Goal: Communication & Community: Answer question/provide support

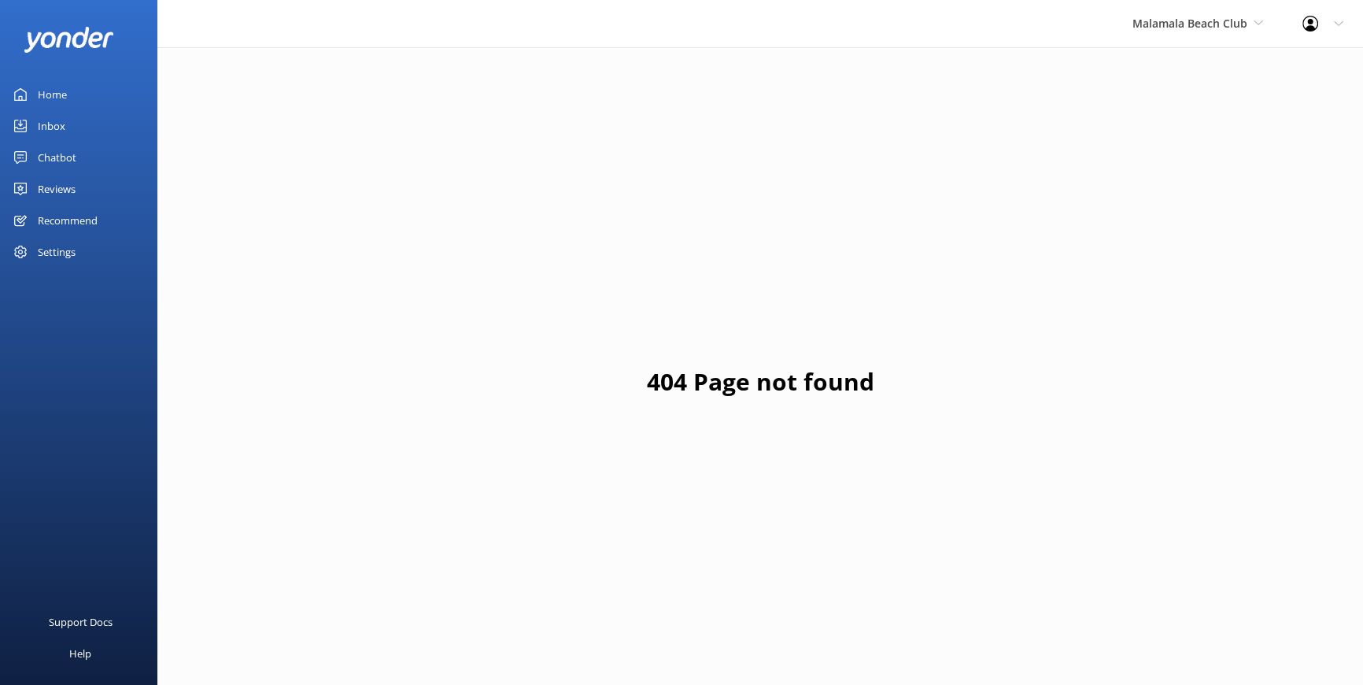
click at [58, 188] on div "Reviews" at bounding box center [57, 188] width 38 height 31
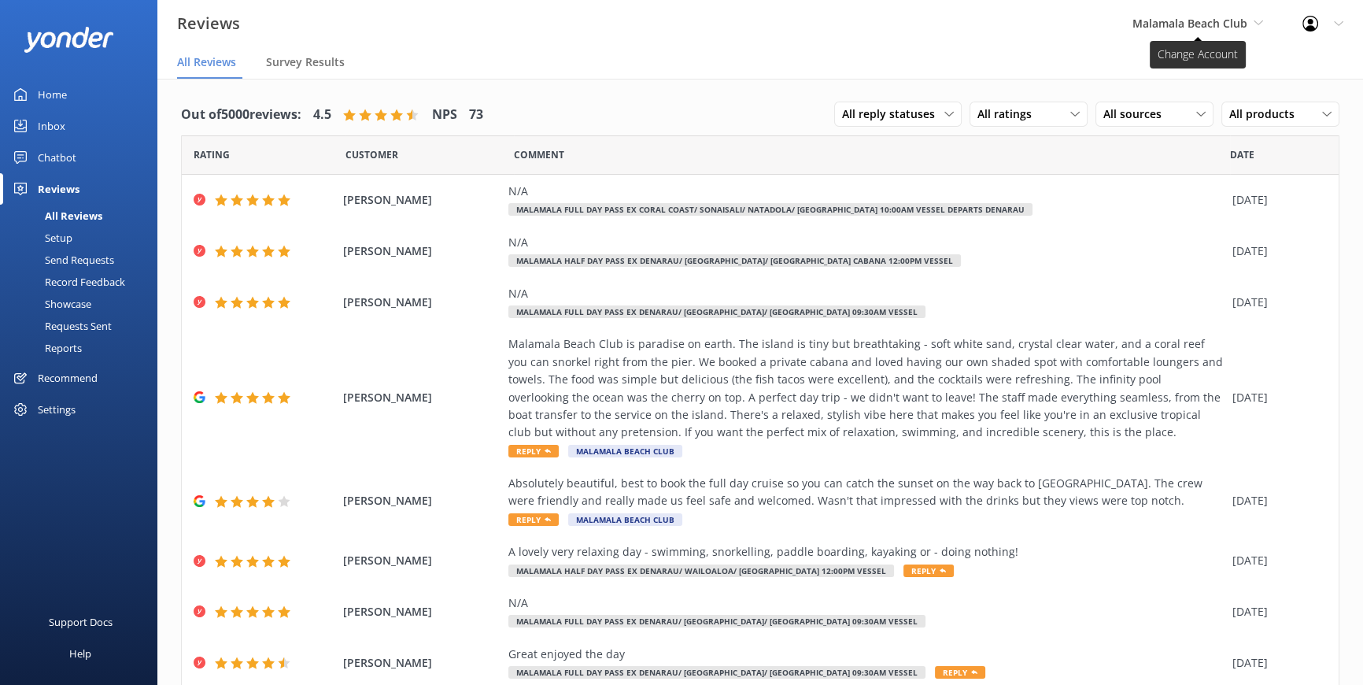
click at [1255, 20] on use at bounding box center [1258, 22] width 9 height 5
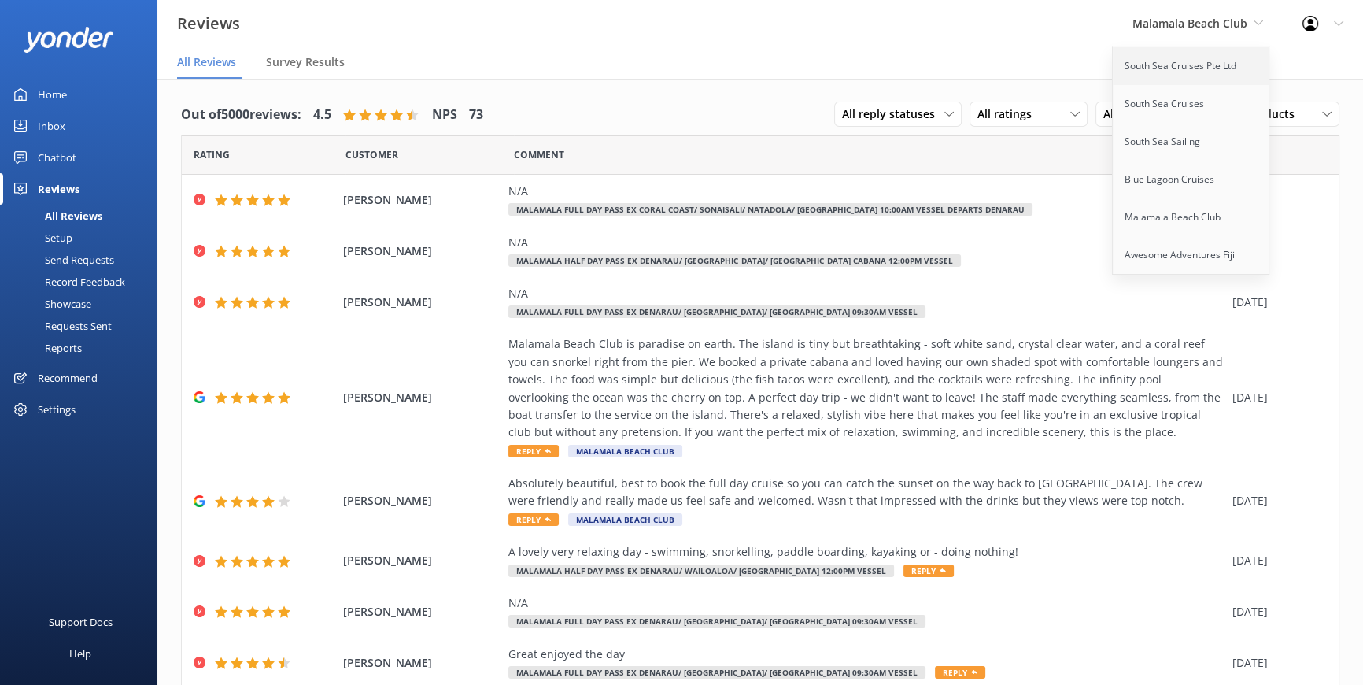
click at [1154, 68] on link "South Sea Cruises Pte Ltd" at bounding box center [1191, 66] width 157 height 38
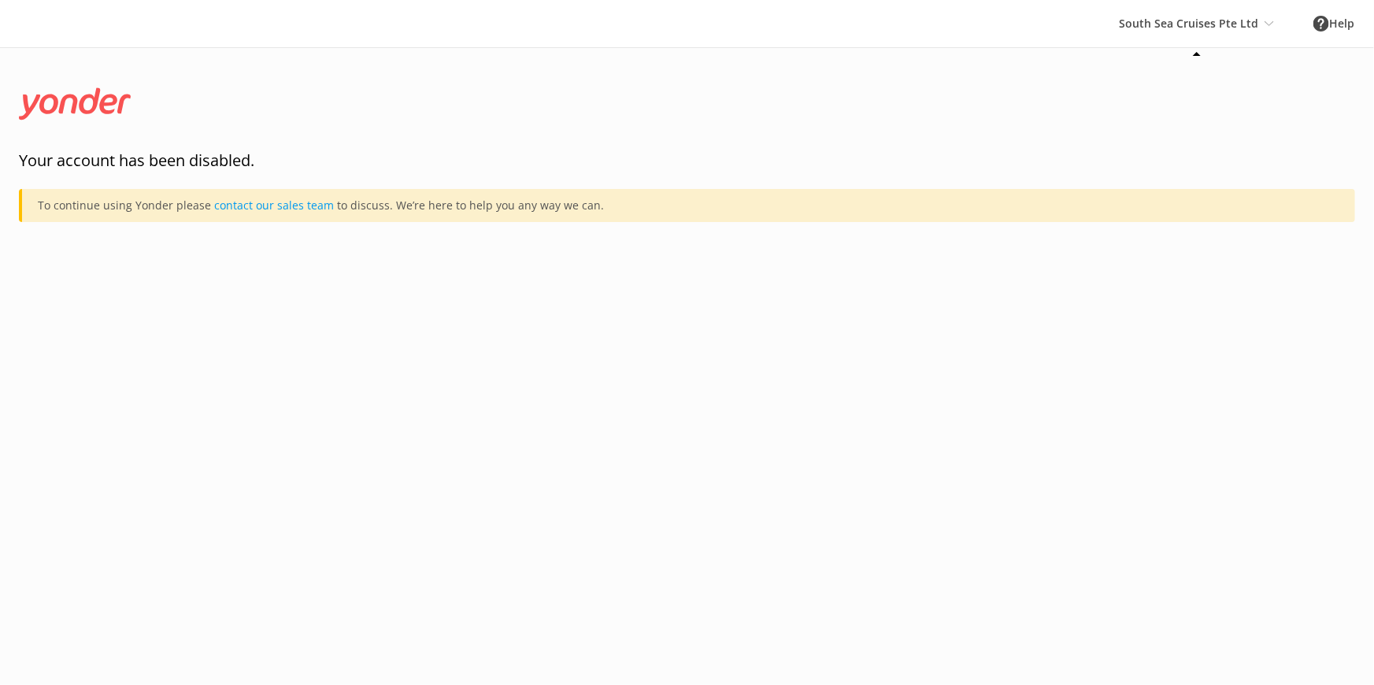
click at [1248, 28] on div "South Sea Cruises Pte Ltd South Sea Cruises Pte Ltd South Sea Cruises South Sea…" at bounding box center [1196, 23] width 194 height 47
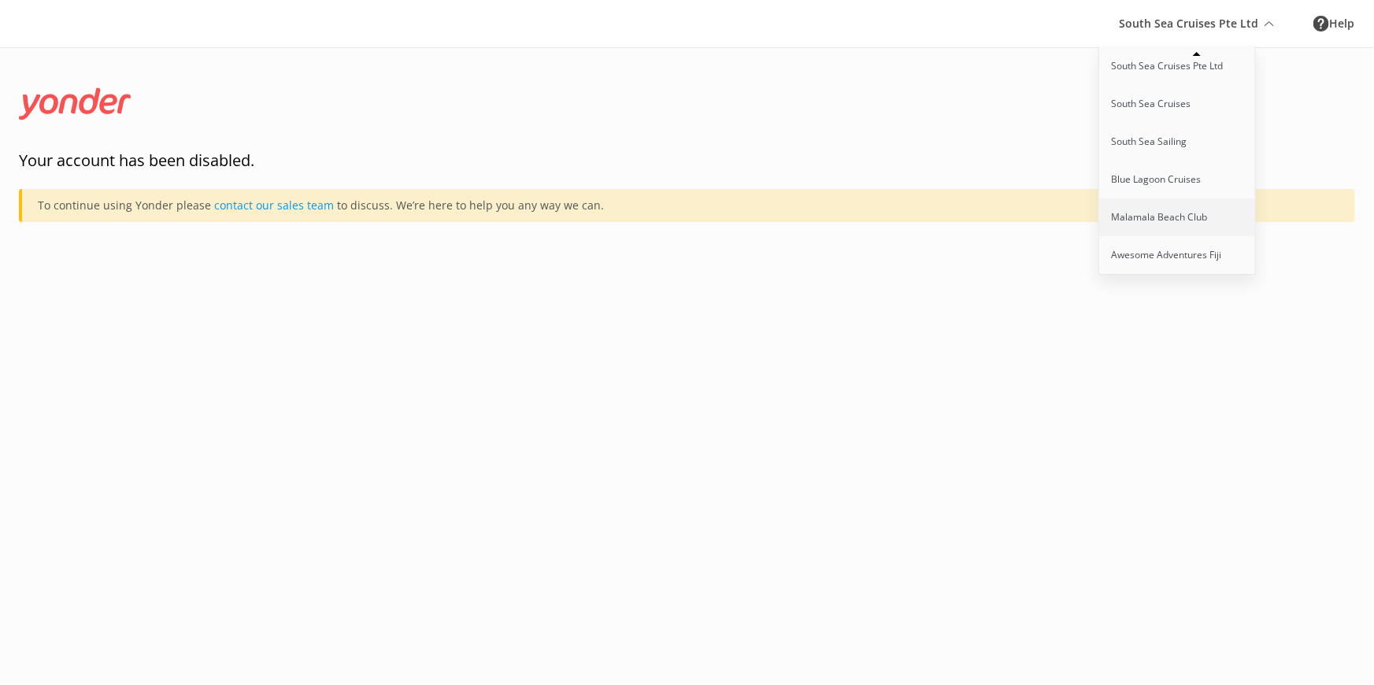
click at [1178, 209] on link "Malamala Beach Club" at bounding box center [1177, 217] width 157 height 38
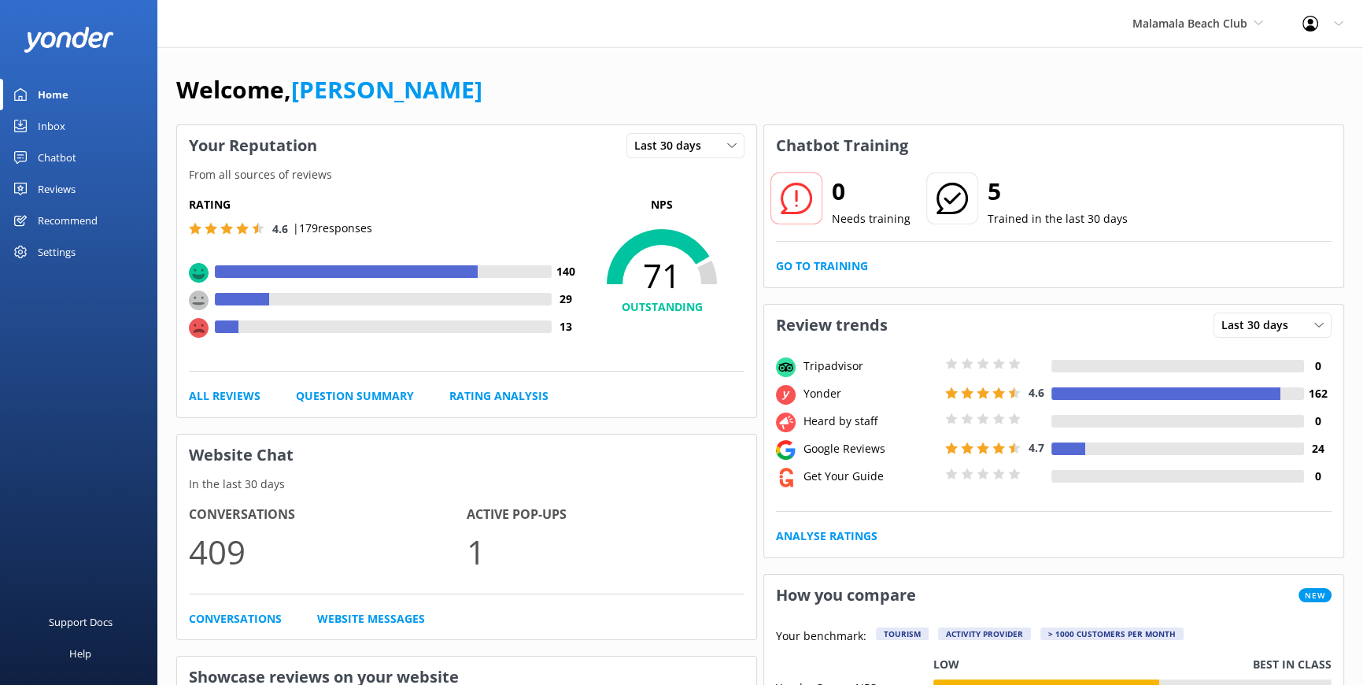
click at [52, 180] on div "Reviews" at bounding box center [57, 188] width 38 height 31
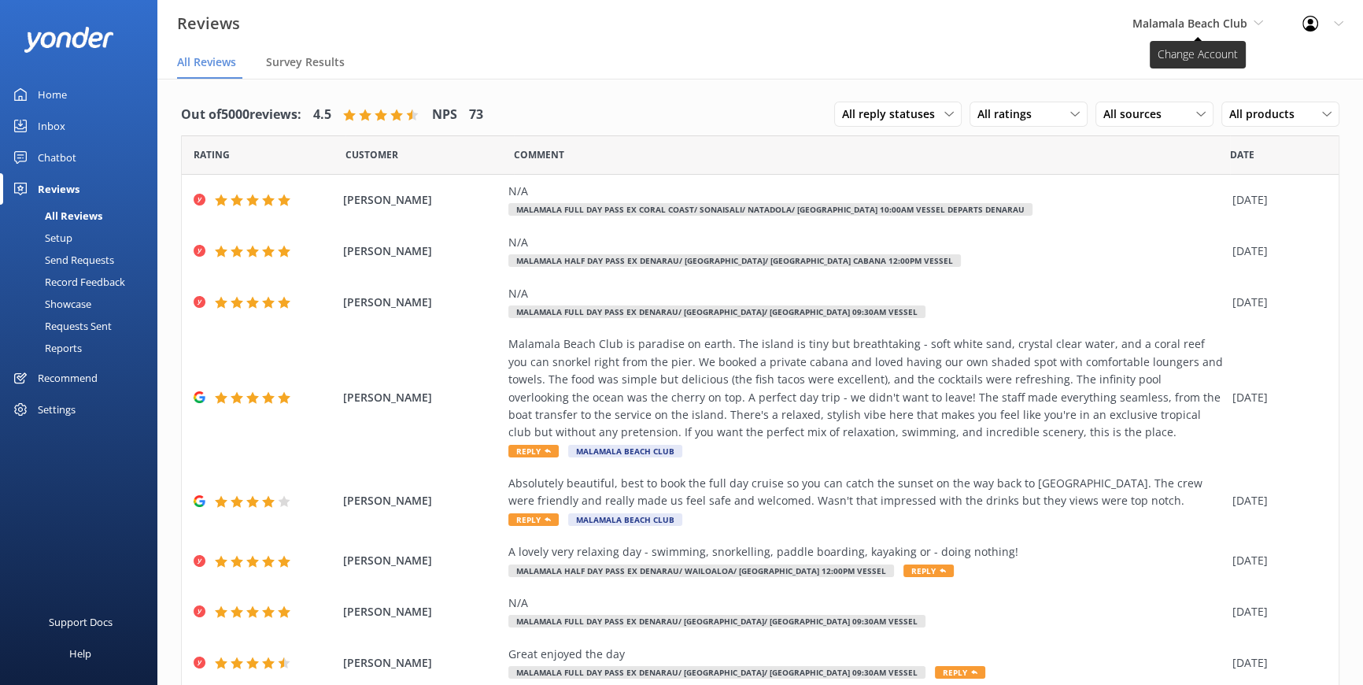
click at [1260, 20] on icon at bounding box center [1258, 22] width 9 height 9
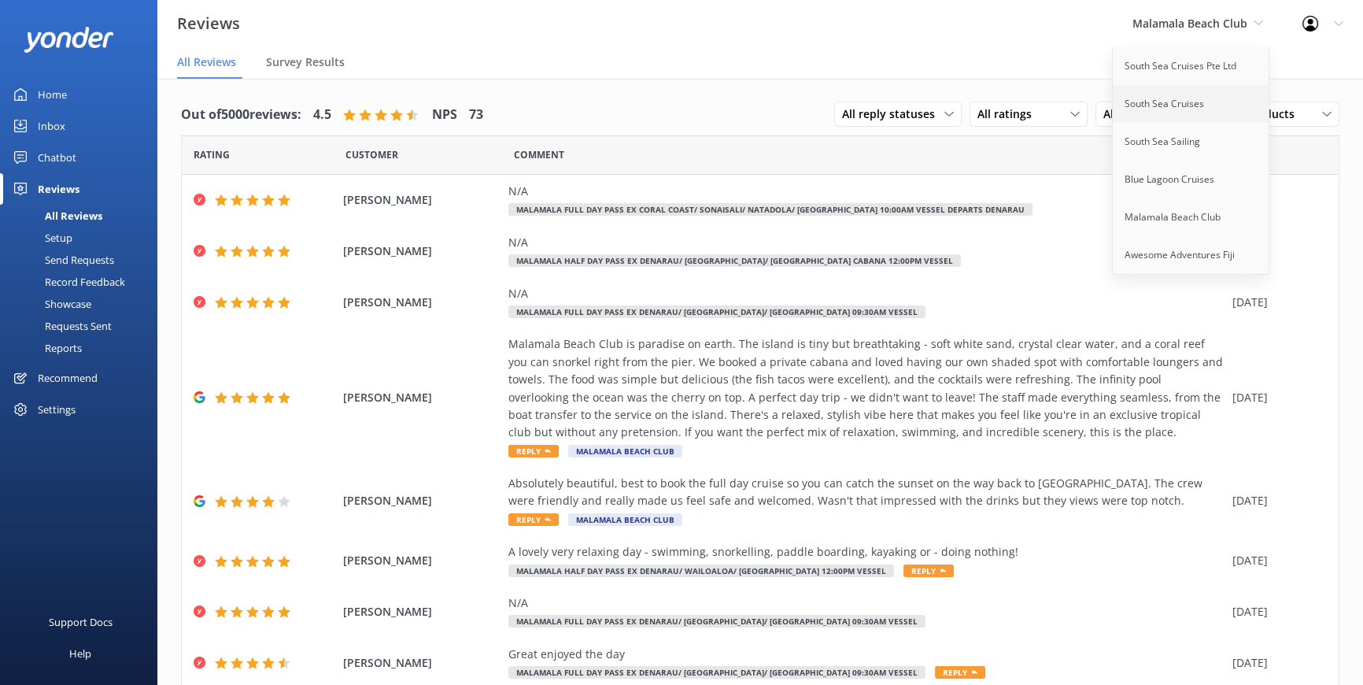
click at [1173, 97] on link "South Sea Cruises" at bounding box center [1191, 104] width 157 height 38
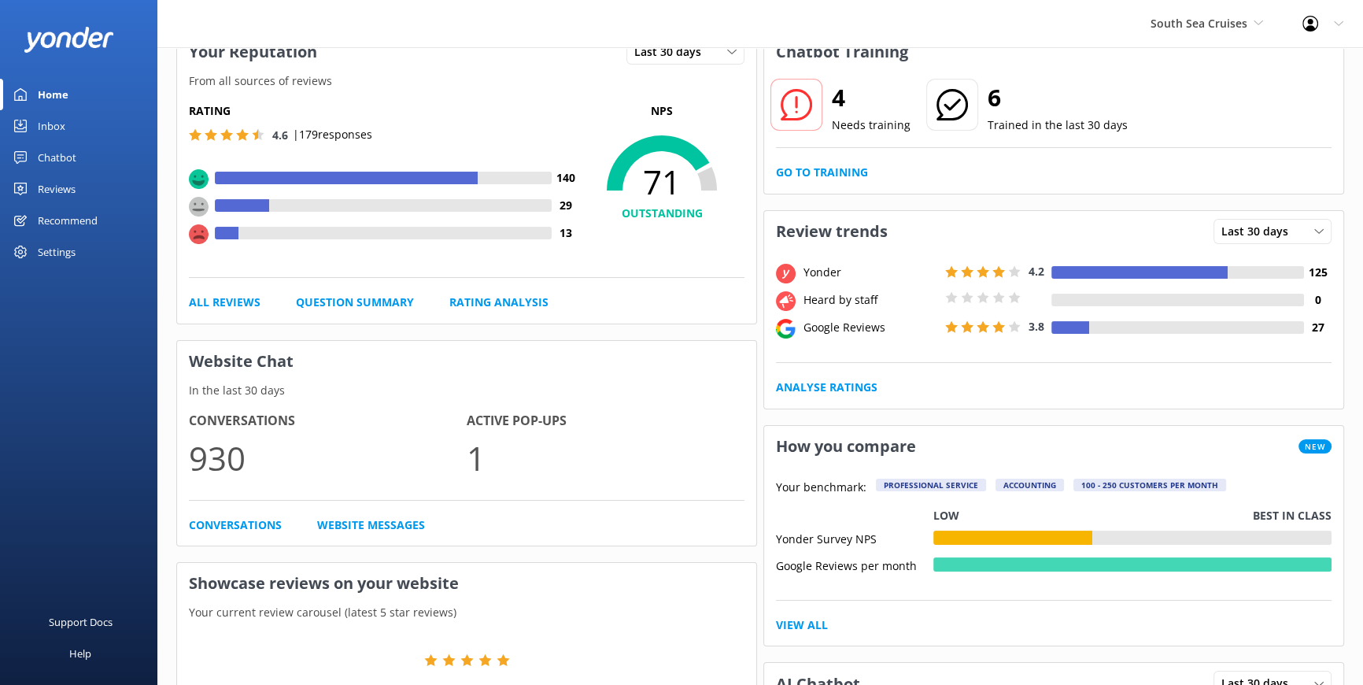
scroll to position [71, 0]
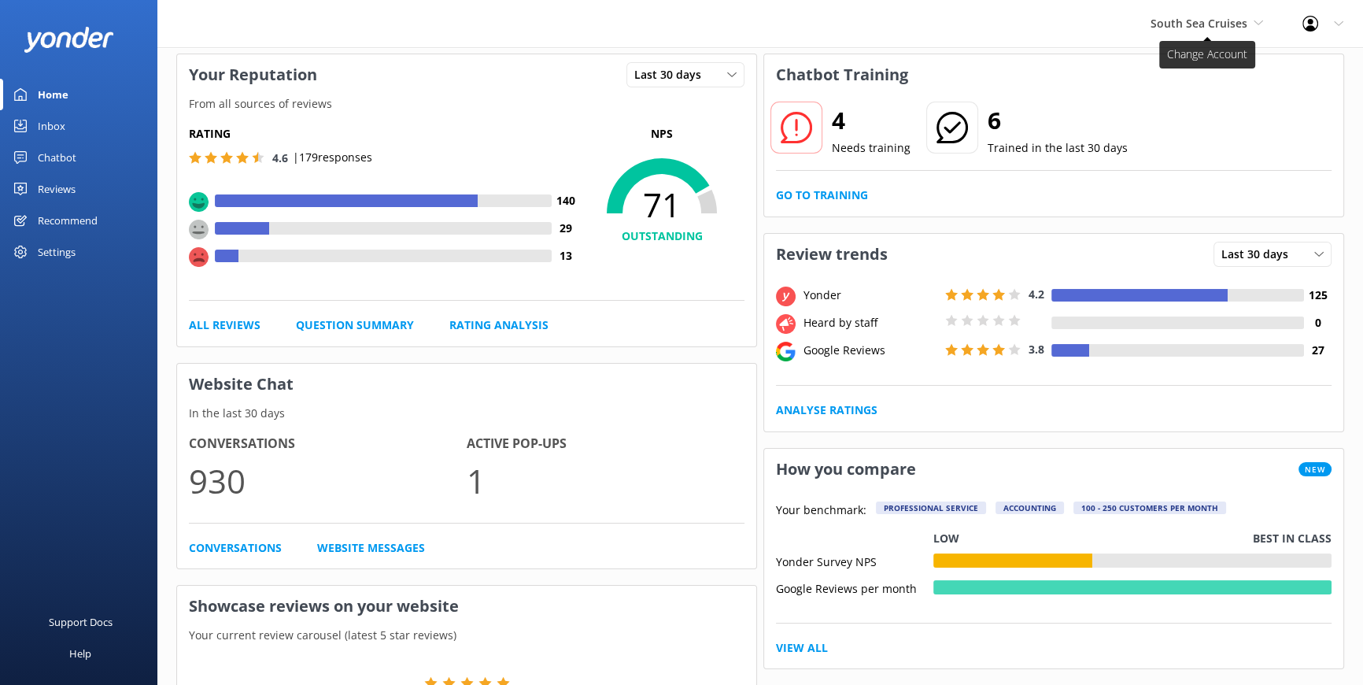
click at [1245, 21] on span "South Sea Cruises" at bounding box center [1199, 23] width 97 height 15
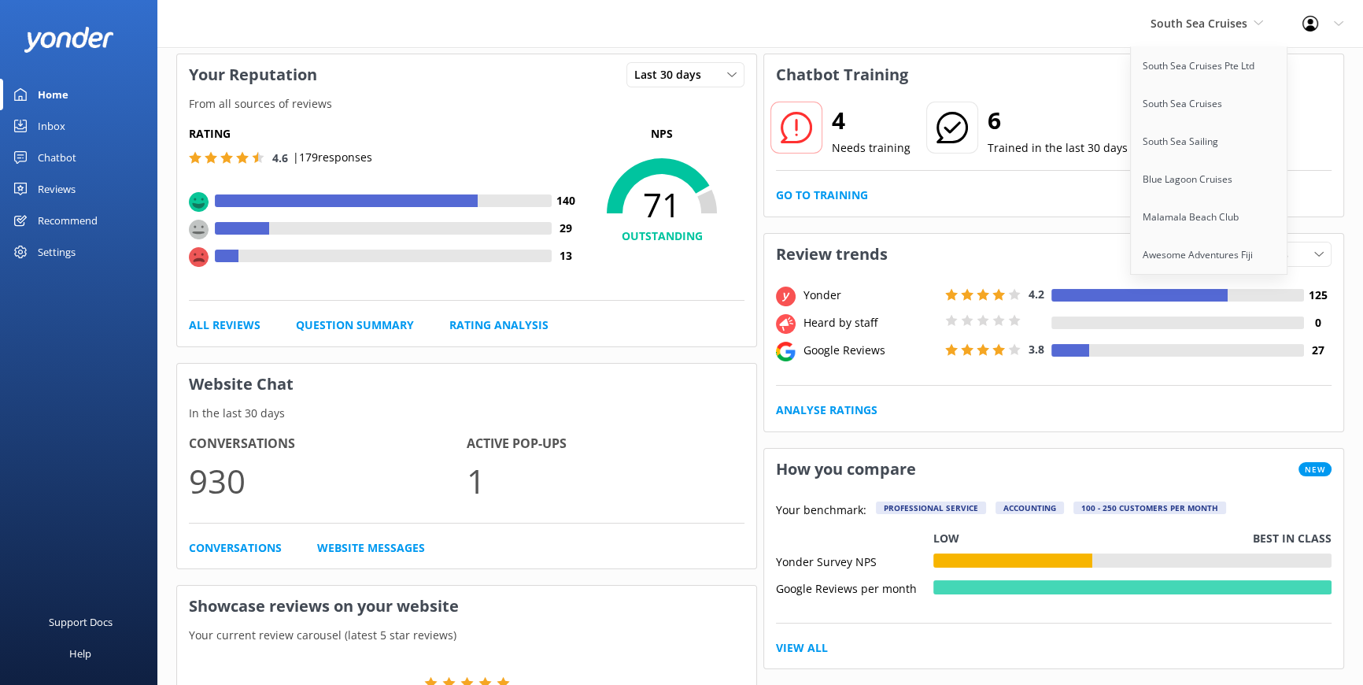
click at [71, 187] on div "Reviews" at bounding box center [57, 188] width 38 height 31
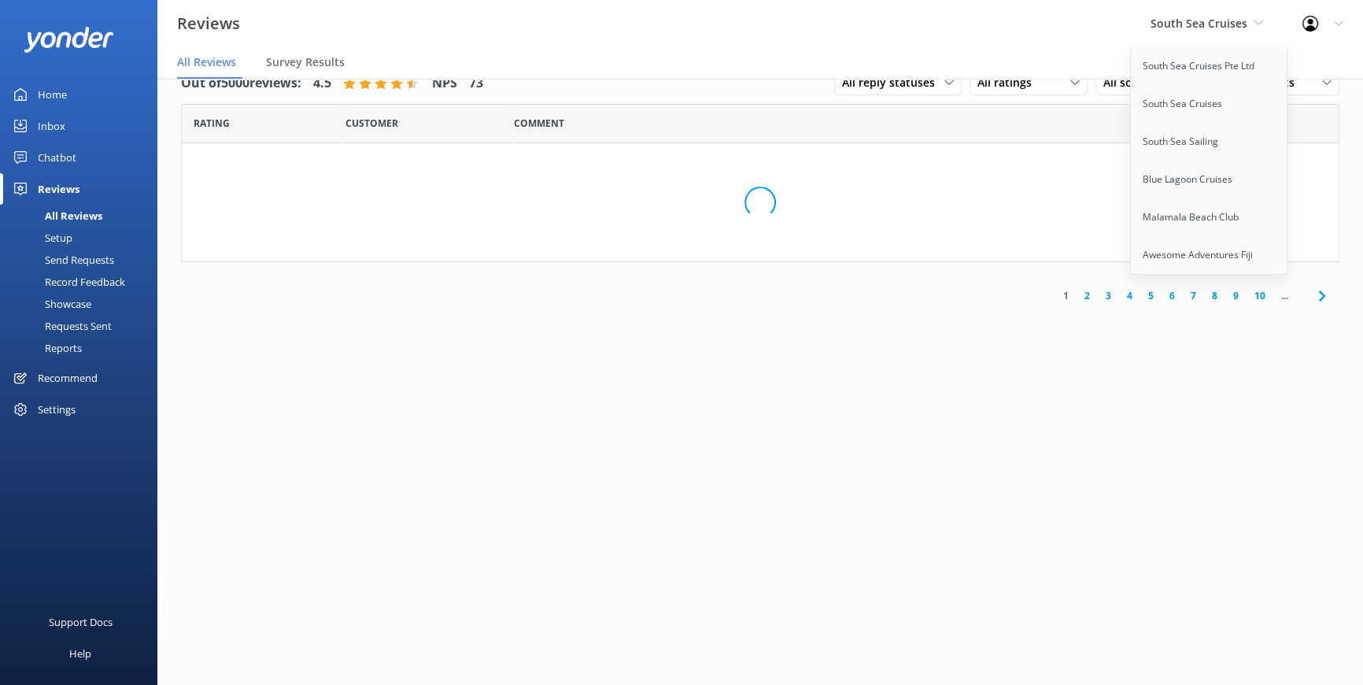
scroll to position [31, 0]
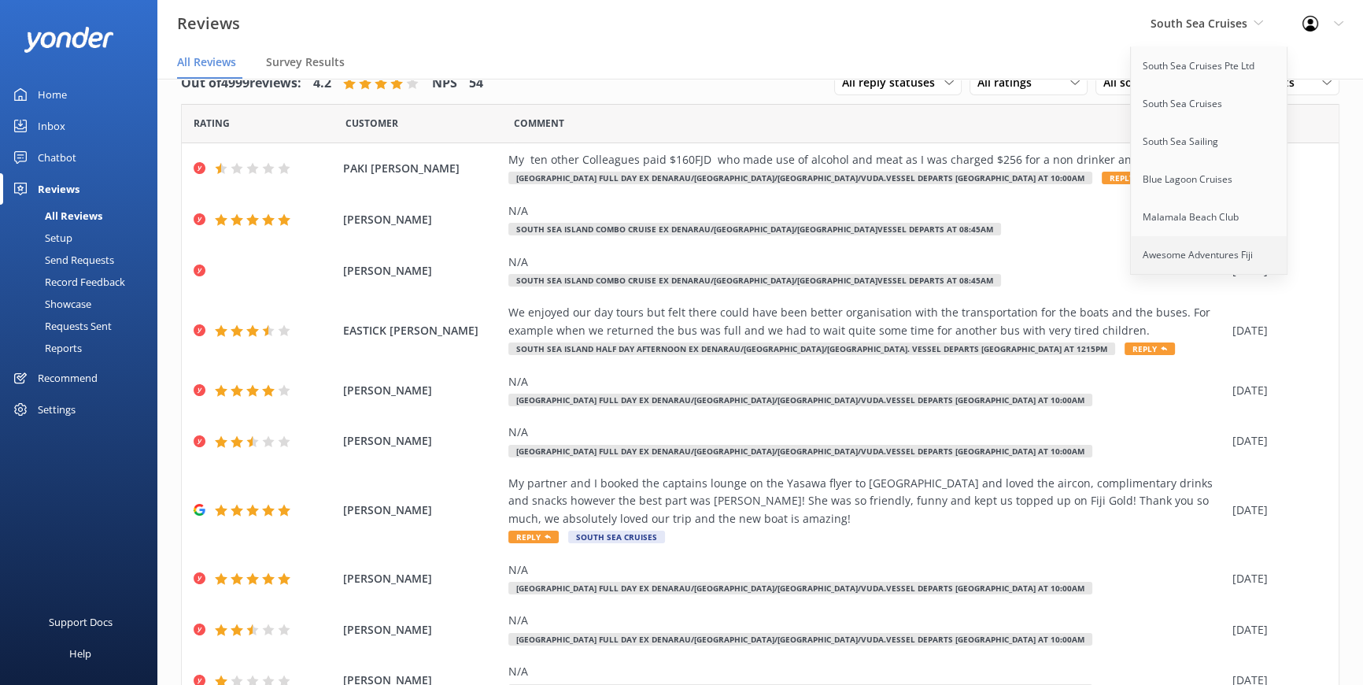
click at [1194, 248] on link "Awesome Adventures Fiji" at bounding box center [1209, 255] width 157 height 38
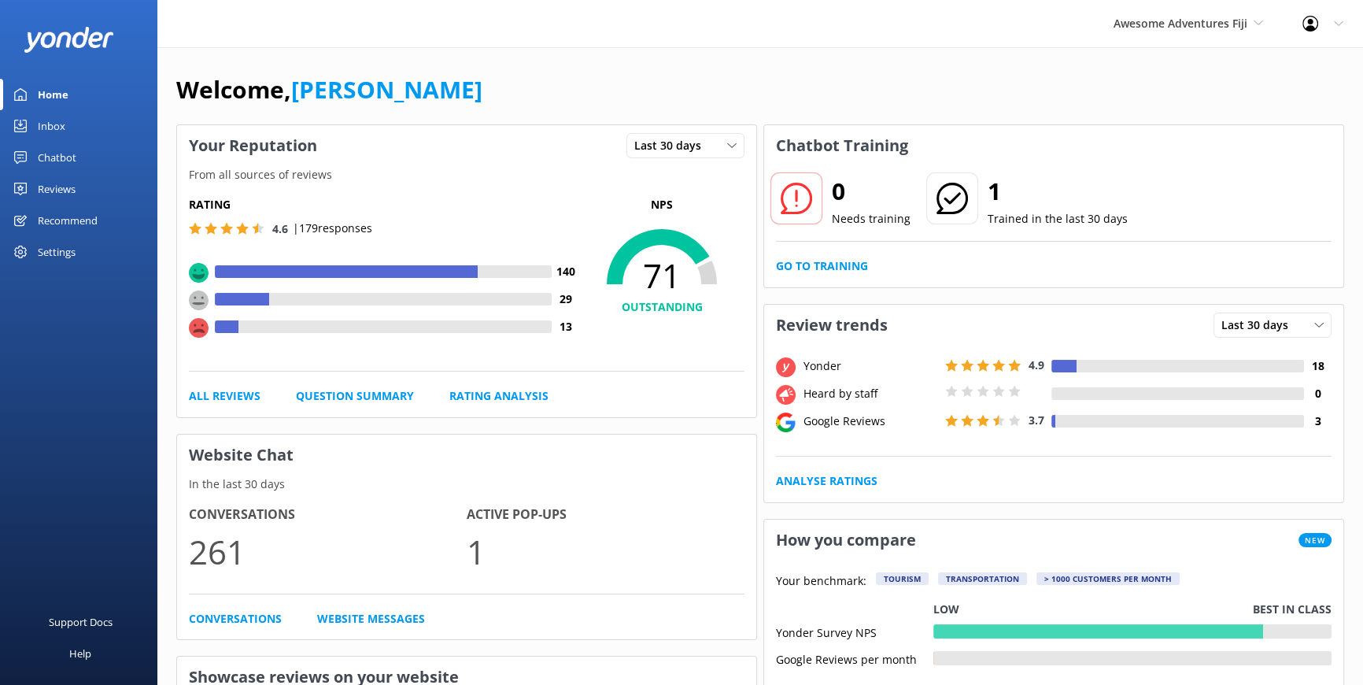
click at [69, 188] on div "Reviews" at bounding box center [57, 188] width 38 height 31
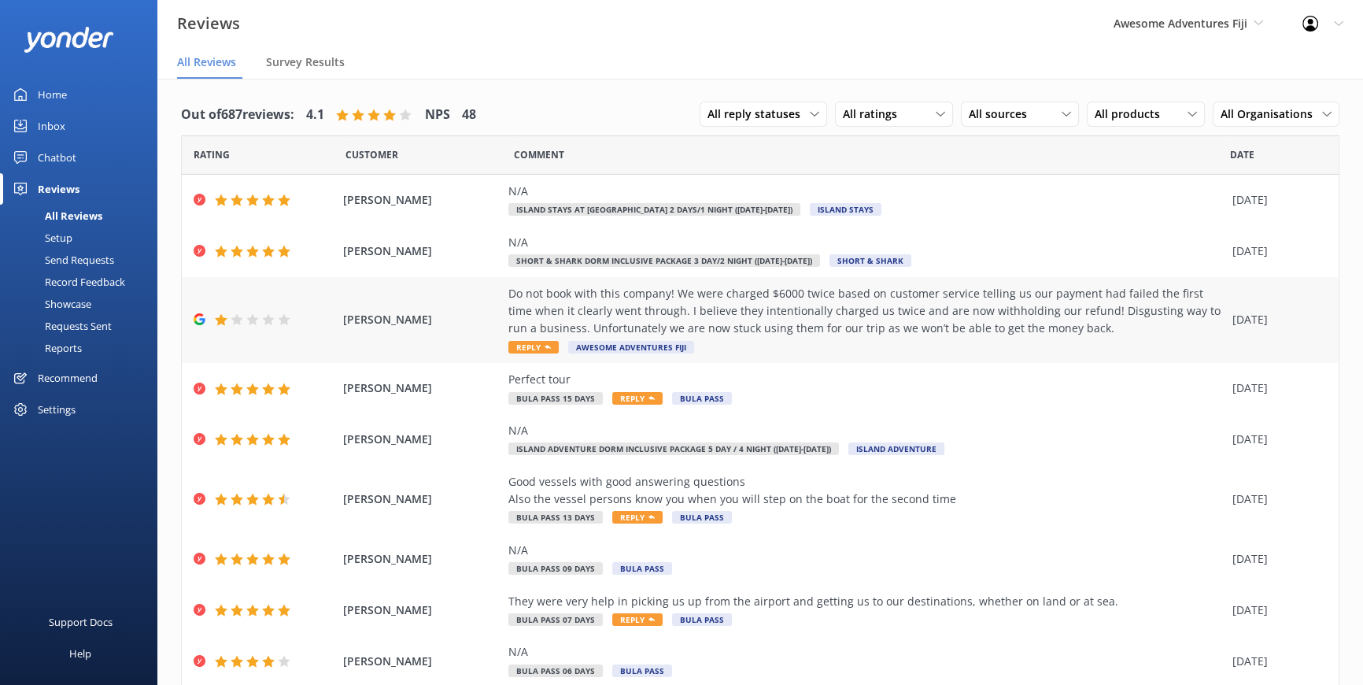
click at [905, 315] on div "Do not book with this company! We were charged $6000 twice based on customer se…" at bounding box center [867, 311] width 716 height 53
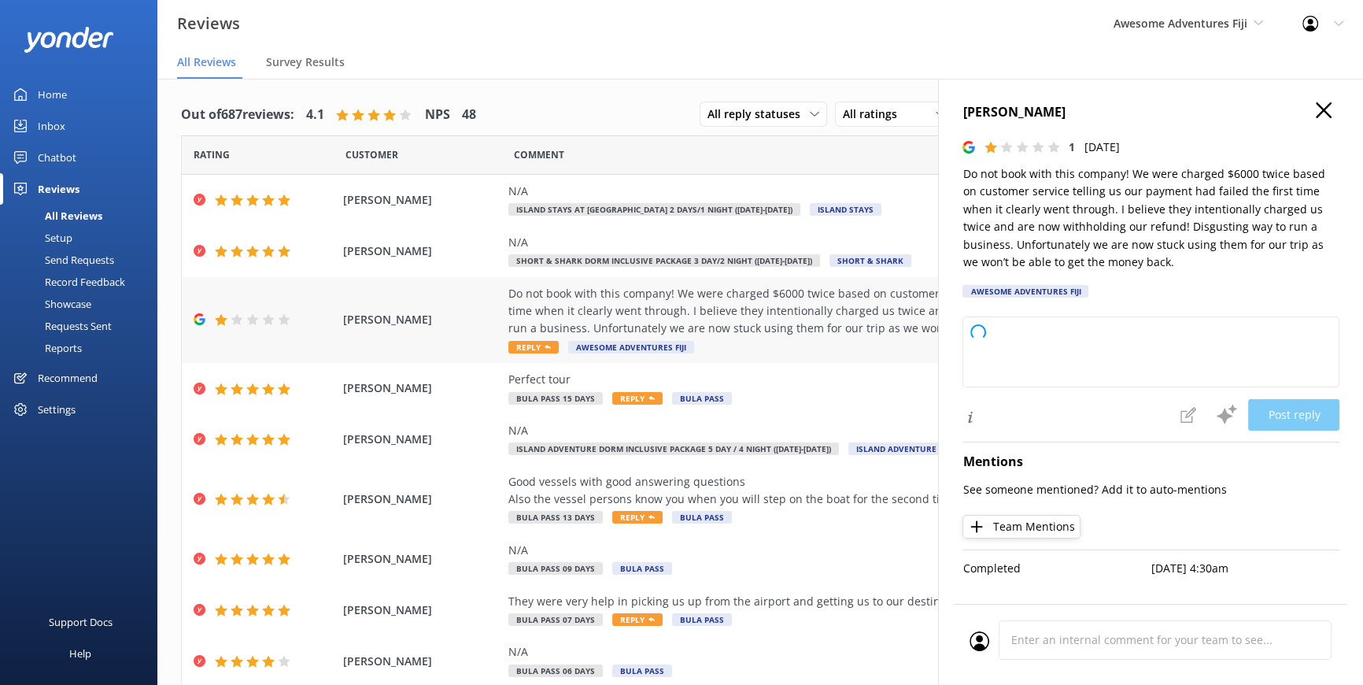
type textarea "Thank you for your feedback, and we’re very sorry to hear about your experience…"
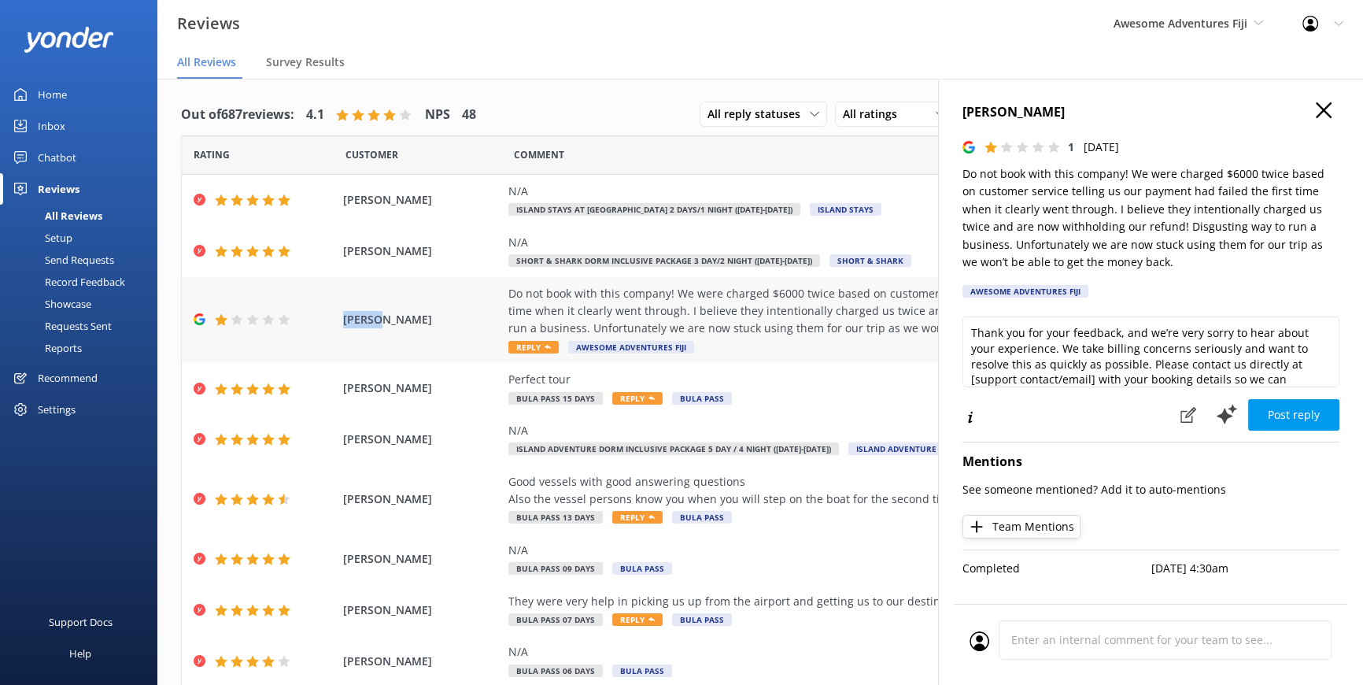
drag, startPoint x: 385, startPoint y: 320, endPoint x: 316, endPoint y: 320, distance: 68.5
click at [316, 320] on div "Amanda Do not book with this company! We were charged $6000 twice based on cust…" at bounding box center [760, 320] width 1157 height 87
copy span "[PERSON_NAME]"
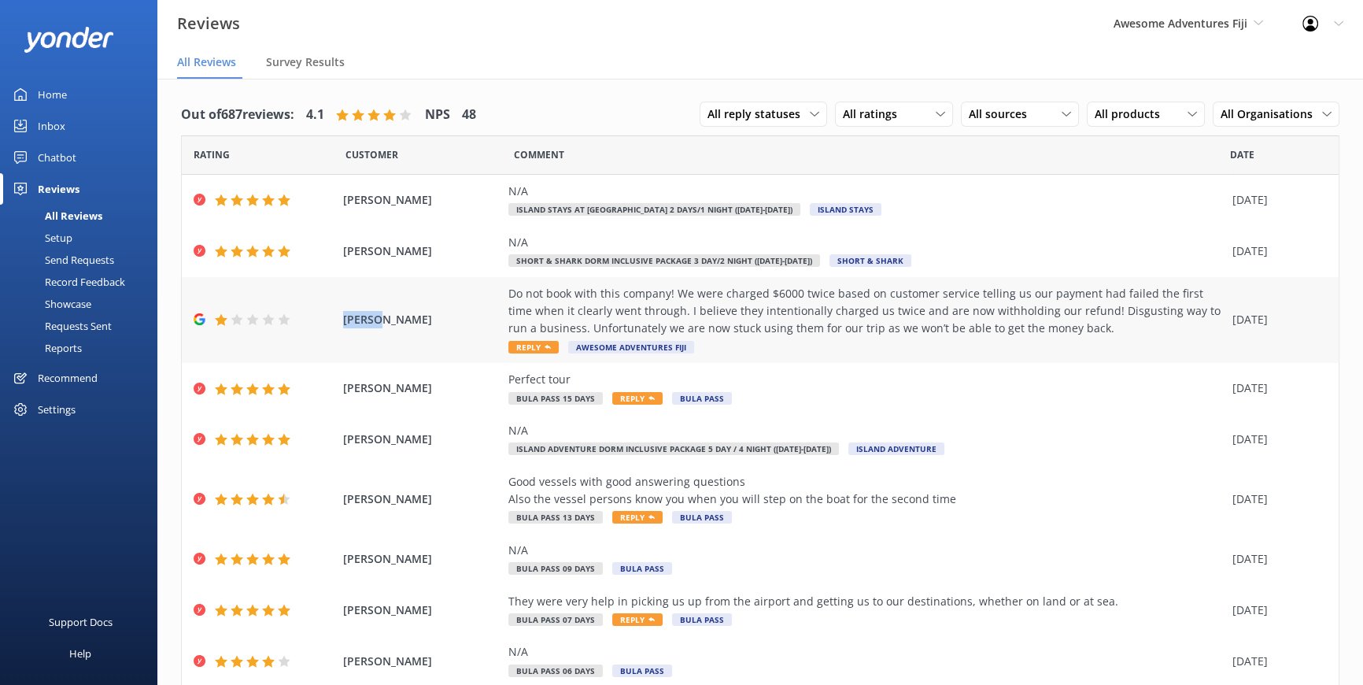
drag, startPoint x: 389, startPoint y: 320, endPoint x: 339, endPoint y: 320, distance: 49.6
click at [343, 320] on span "[PERSON_NAME]" at bounding box center [421, 319] width 157 height 17
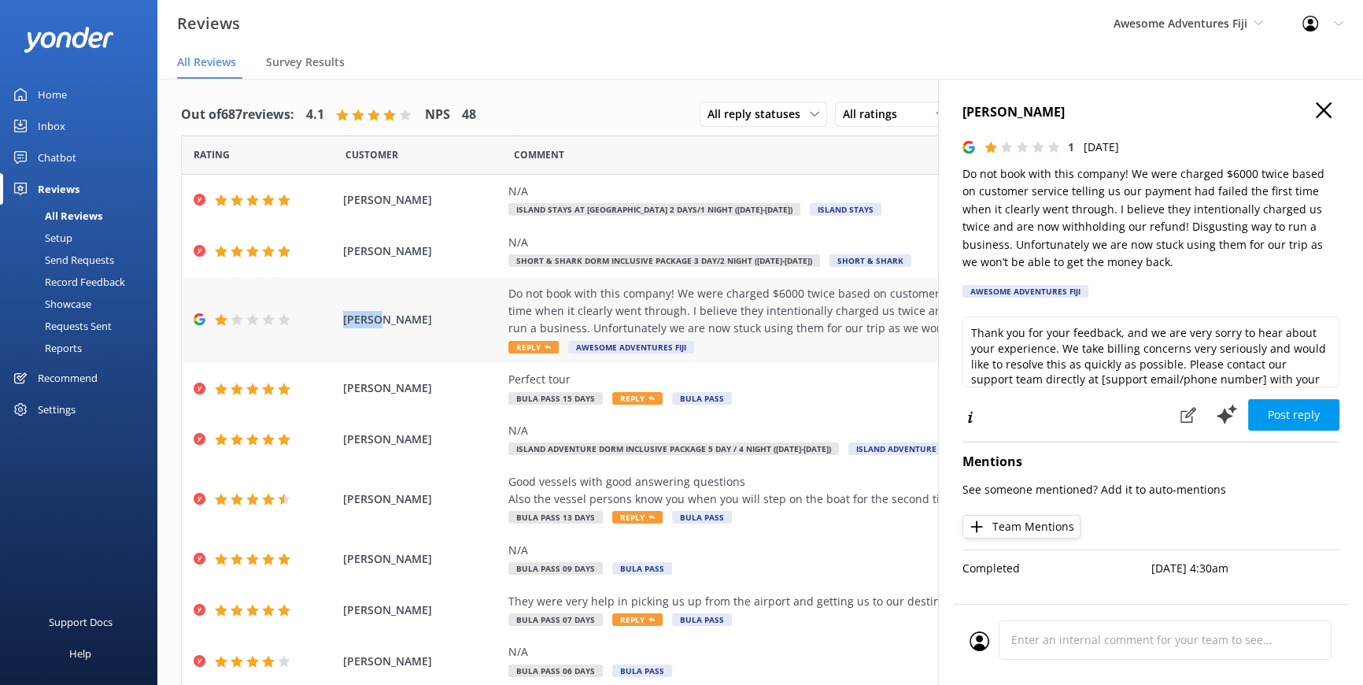
copy span "[PERSON_NAME]"
click at [531, 344] on span "Reply" at bounding box center [534, 347] width 50 height 13
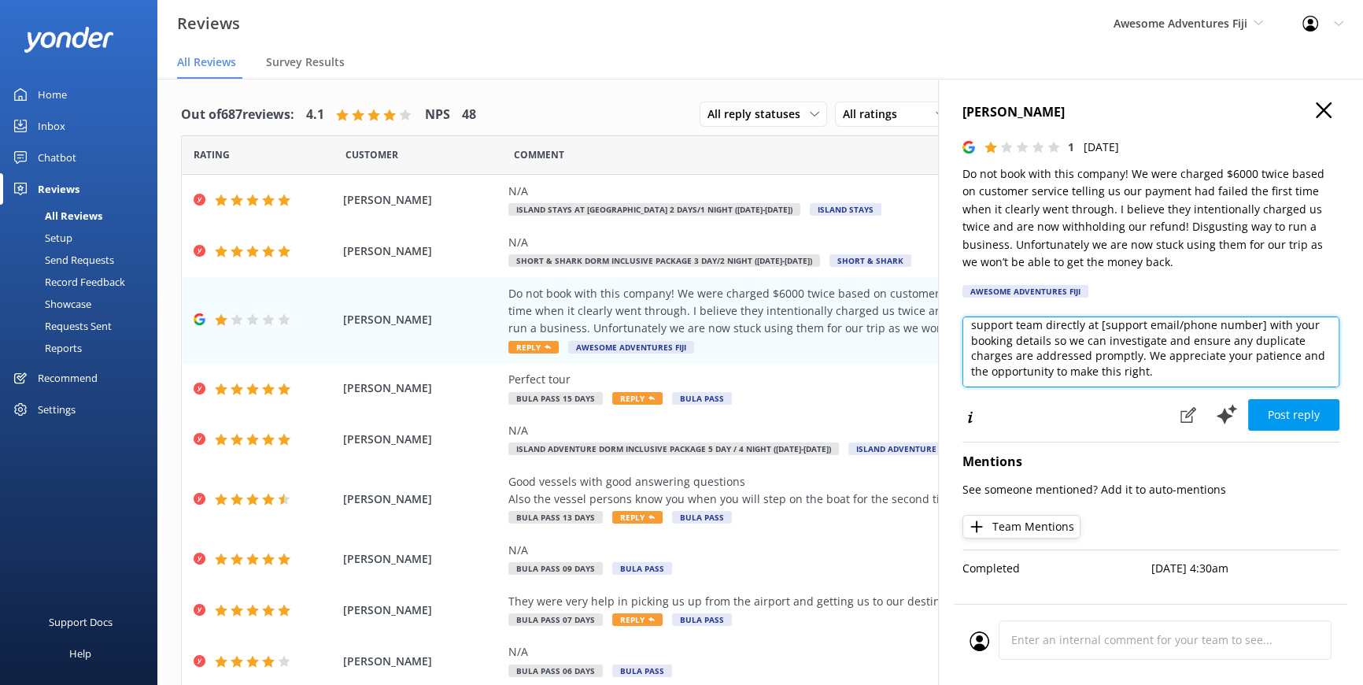
click at [1181, 373] on textarea "Thank you for your feedback, and we are very sorry to hear about your experienc…" at bounding box center [1151, 351] width 377 height 71
drag, startPoint x: 1182, startPoint y: 362, endPoint x: 1076, endPoint y: 344, distance: 107.8
click at [1076, 344] on textarea "Thank you for your feedback, and we are very sorry to hear about your experienc…" at bounding box center [1151, 351] width 377 height 71
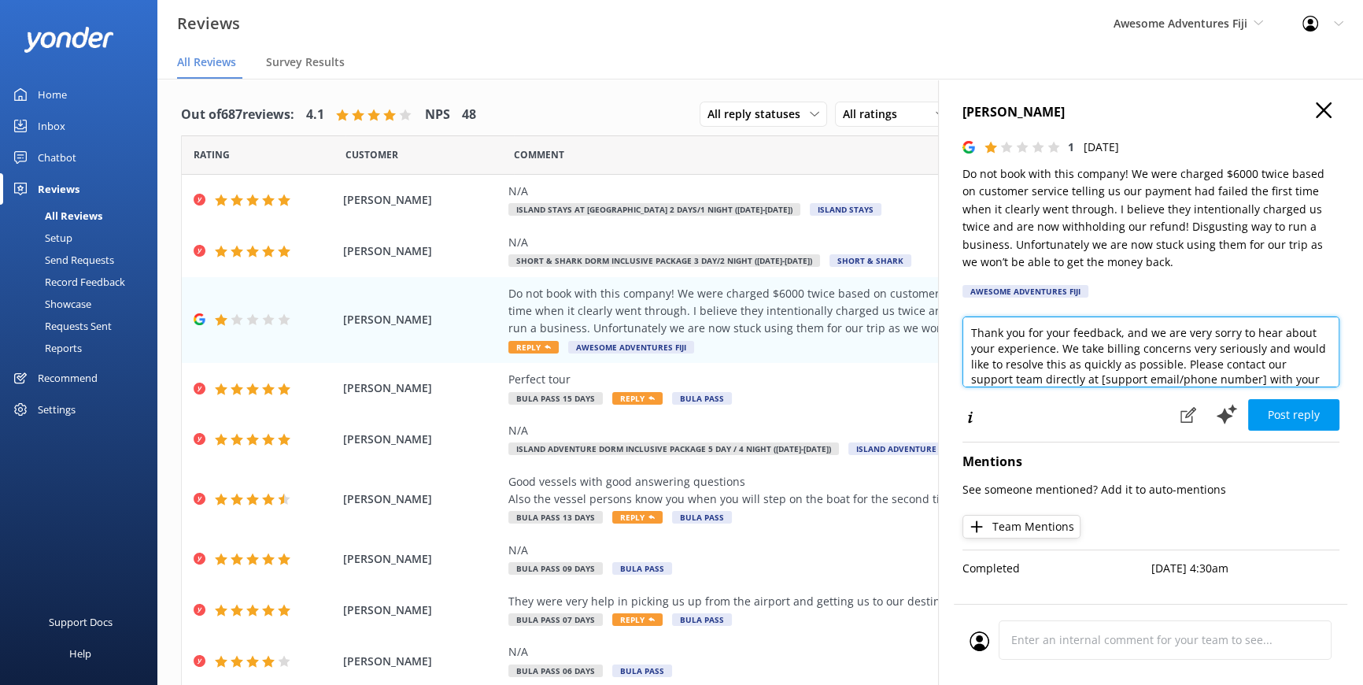
click at [1231, 369] on textarea "Thank you for your feedback, and we are very sorry to hear about your experienc…" at bounding box center [1151, 351] width 377 height 71
drag, startPoint x: 1281, startPoint y: 361, endPoint x: 1000, endPoint y: 353, distance: 281.1
click at [1000, 353] on textarea "Thank you for your feedback, and we are very sorry to hear about your experienc…" at bounding box center [1151, 351] width 377 height 71
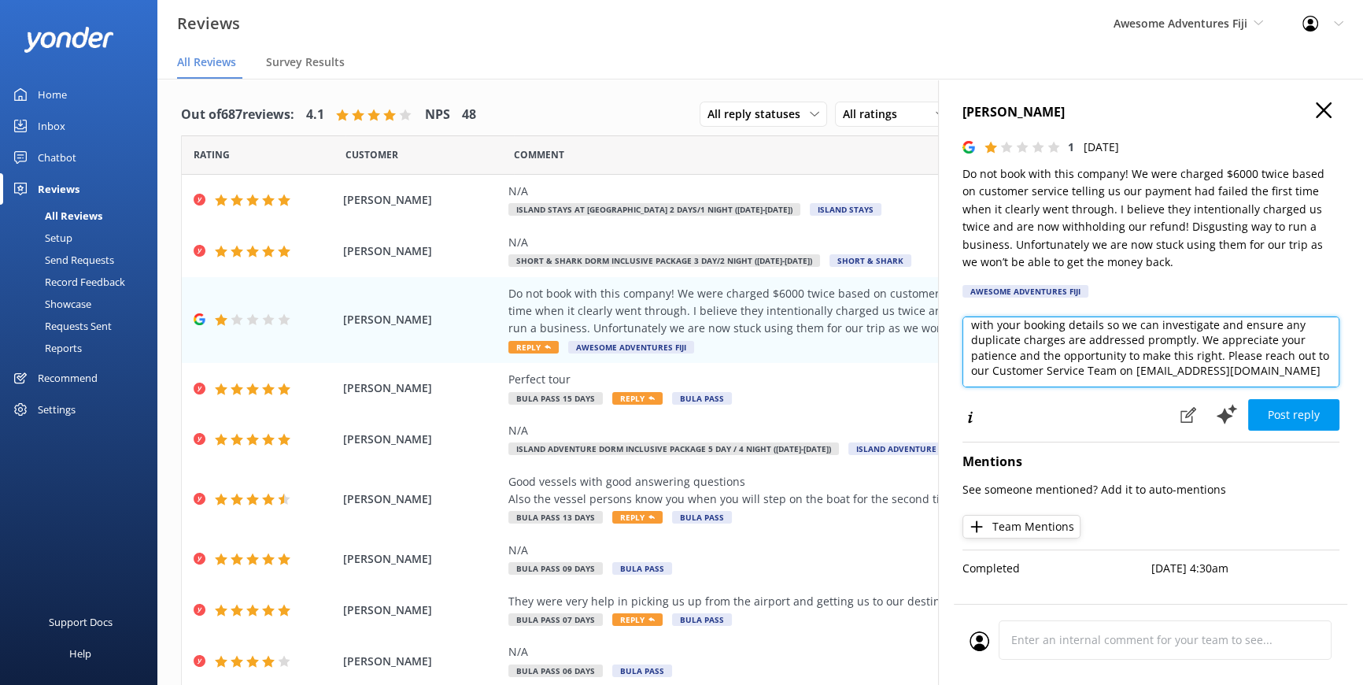
drag, startPoint x: 1134, startPoint y: 372, endPoint x: 1289, endPoint y: 373, distance: 155.9
click at [1290, 375] on textarea "Thank you for your feedback, and we are very sorry to hear about your experienc…" at bounding box center [1151, 351] width 377 height 71
drag, startPoint x: 1149, startPoint y: 379, endPoint x: 1194, endPoint y: 331, distance: 66.3
click at [1193, 331] on textarea "Thank you for your feedback, and we are very sorry to hear about your experienc…" at bounding box center [1151, 351] width 377 height 71
click at [1167, 338] on textarea "Thank you for your feedback, and we are very sorry to hear about your experienc…" at bounding box center [1151, 351] width 377 height 71
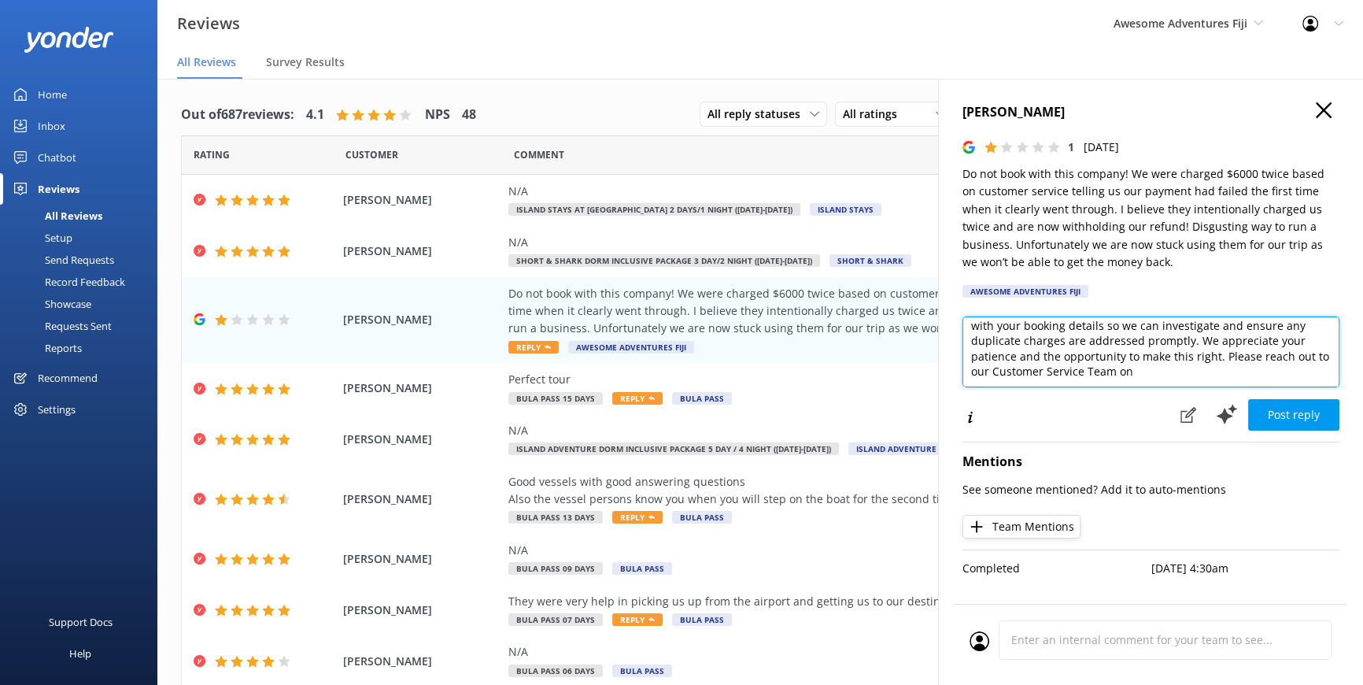
scroll to position [0, 0]
click at [1151, 376] on textarea "Thank you for your feedback, and we are very sorry to hear about your experienc…" at bounding box center [1151, 351] width 377 height 71
click at [1149, 378] on textarea "Thank you for your feedback, and we are very sorry to hear about your experienc…" at bounding box center [1151, 351] width 377 height 71
paste textarea "[EMAIL_ADDRESS][DOMAIN_NAME]"
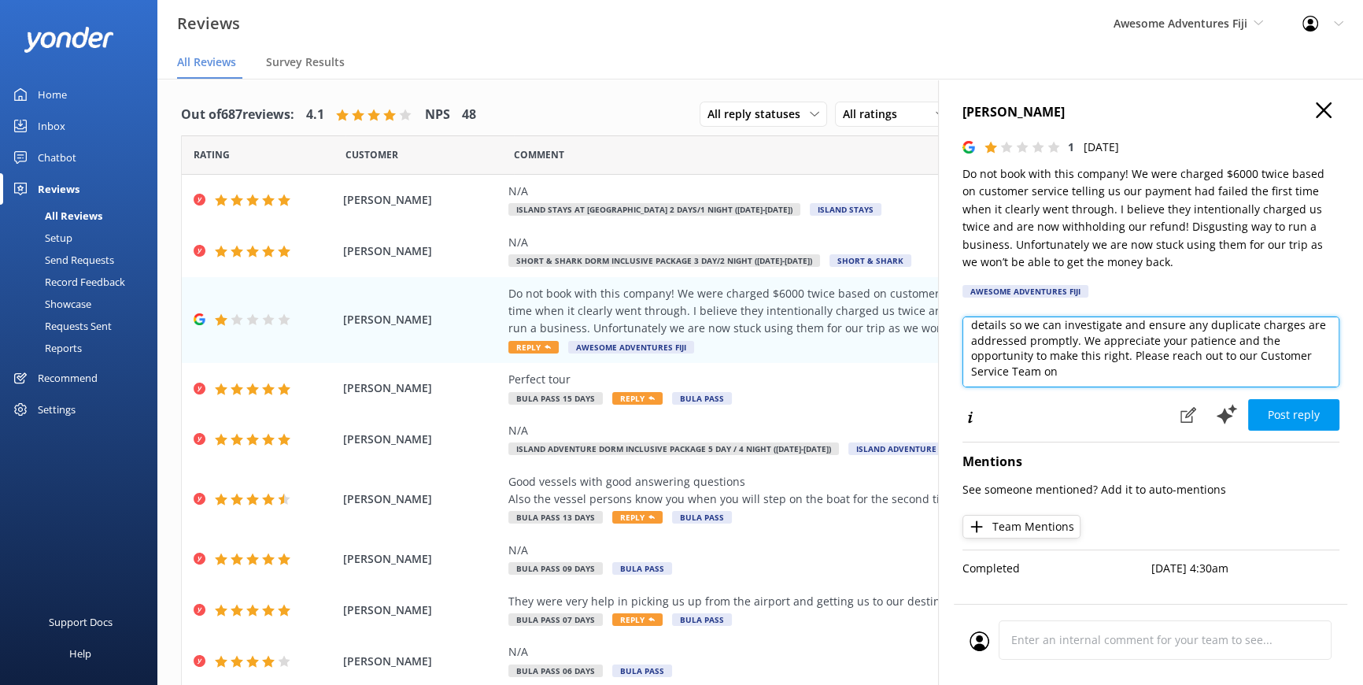
drag, startPoint x: 1122, startPoint y: 378, endPoint x: 1144, endPoint y: 357, distance: 30.1
click at [1219, 364] on textarea "Thank you for your feedback, and we are very sorry to hear about your experienc…" at bounding box center [1151, 351] width 377 height 71
click at [1138, 357] on textarea "Thank you for your feedback, and we are very sorry to hear about your experienc…" at bounding box center [1151, 351] width 377 height 71
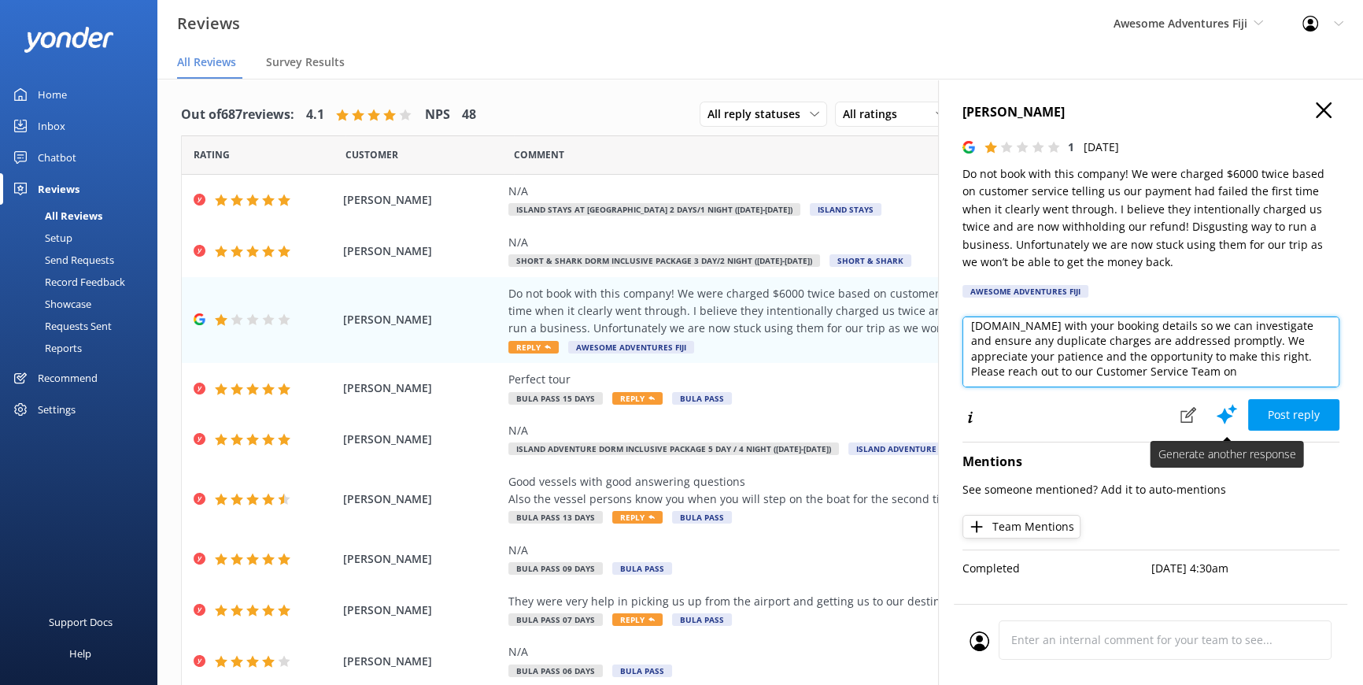
scroll to position [70, 0]
drag, startPoint x: 1210, startPoint y: 353, endPoint x: 1234, endPoint y: 404, distance: 56.0
click at [1234, 404] on div "Thank you for your feedback, and we are very sorry to hear about your experienc…" at bounding box center [1151, 373] width 377 height 115
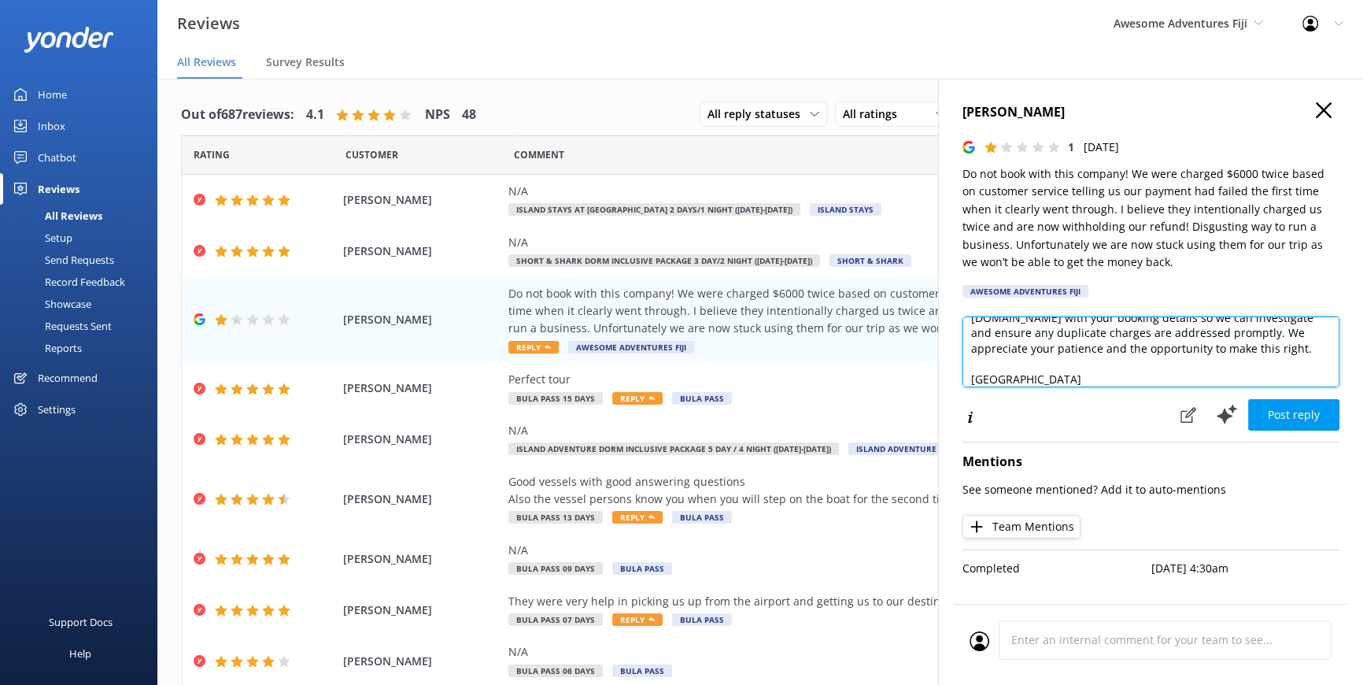
scroll to position [93, 0]
type textarea "Thank you for your feedback, and we are very sorry to hear about your experienc…"
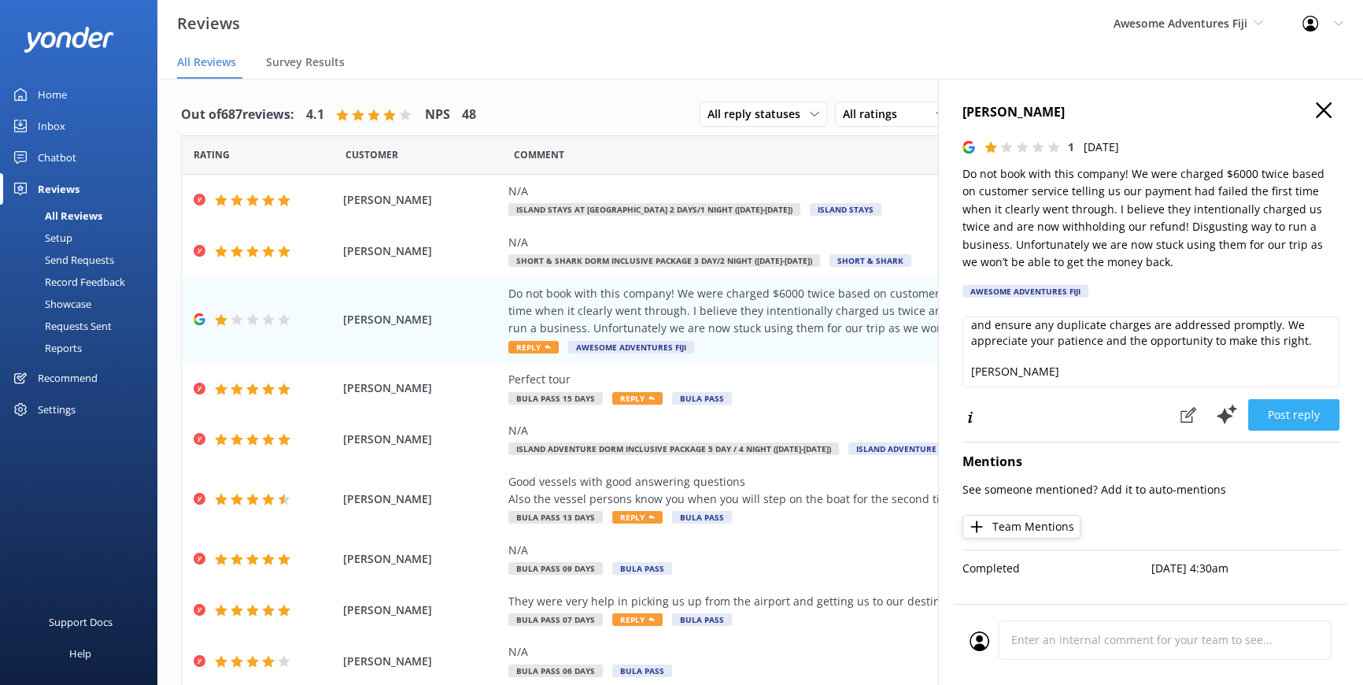
click at [1257, 409] on button "Post reply" at bounding box center [1294, 414] width 91 height 31
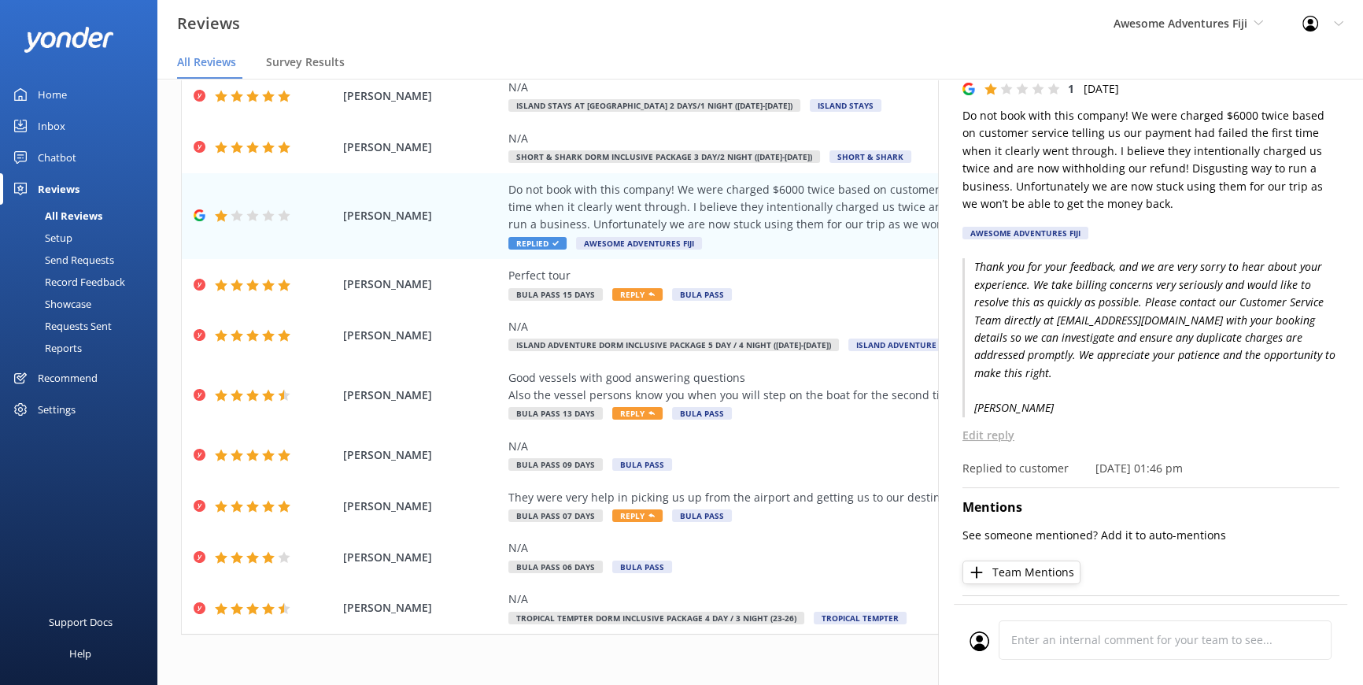
scroll to position [113, 0]
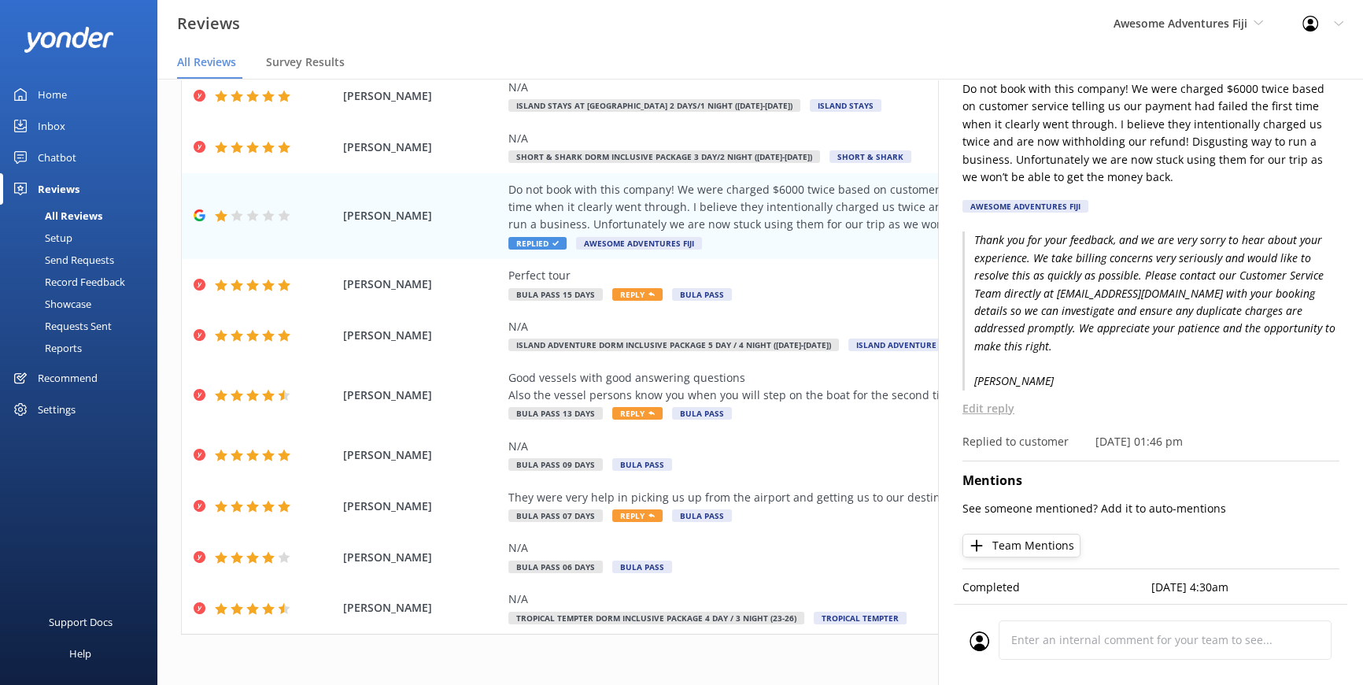
click at [971, 401] on p "Edit reply" at bounding box center [1151, 408] width 377 height 17
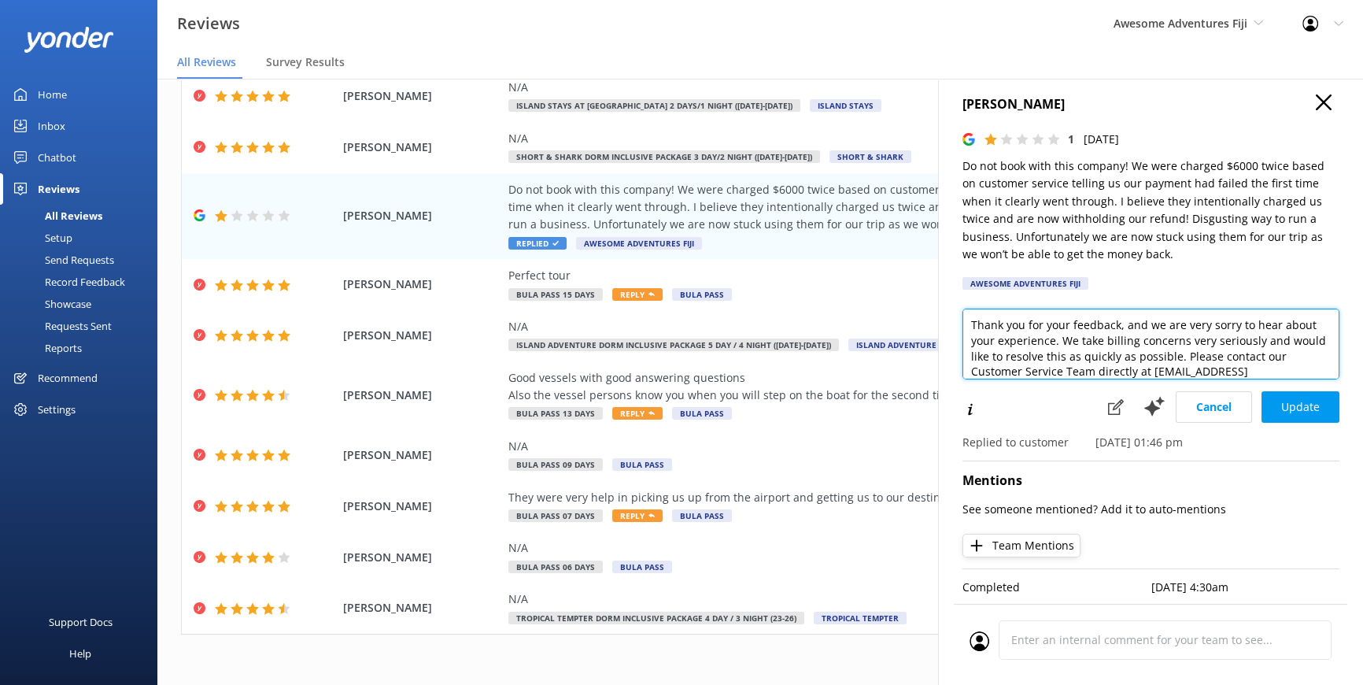
click at [963, 311] on textarea "Thank you for your feedback, and we are very sorry to hear about your experienc…" at bounding box center [1151, 344] width 377 height 71
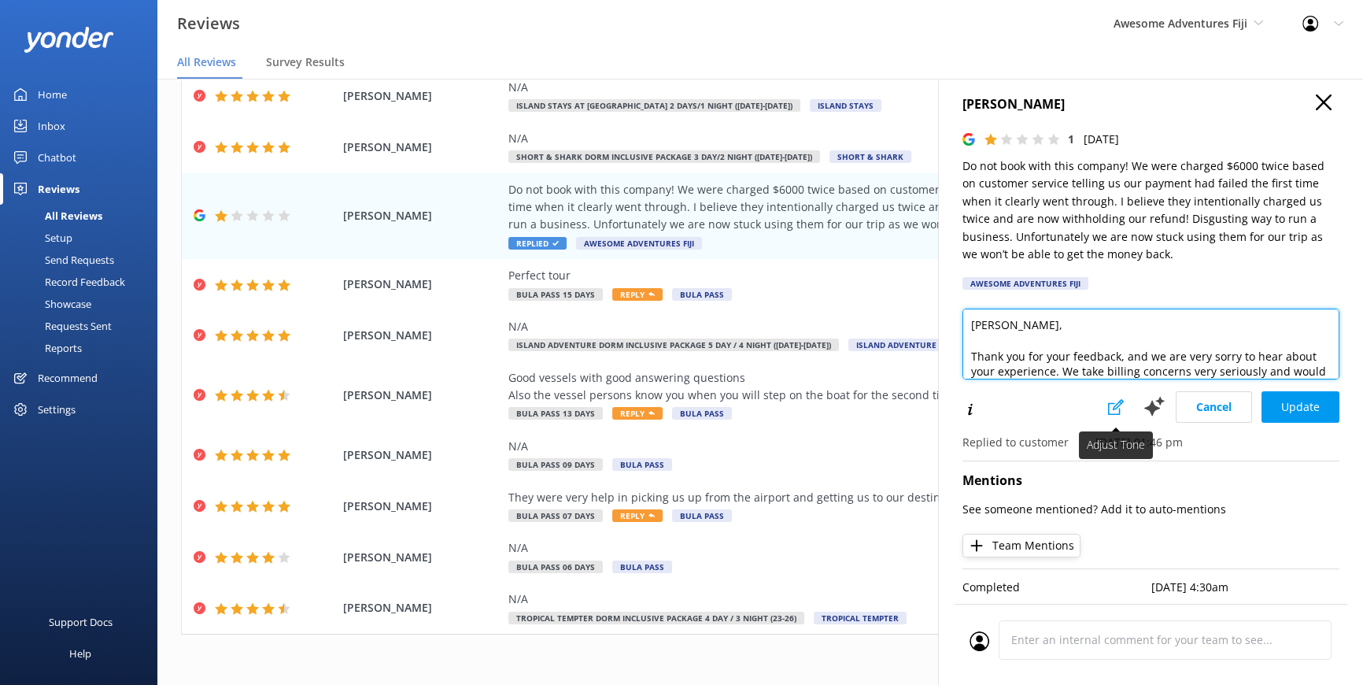
scroll to position [31, 0]
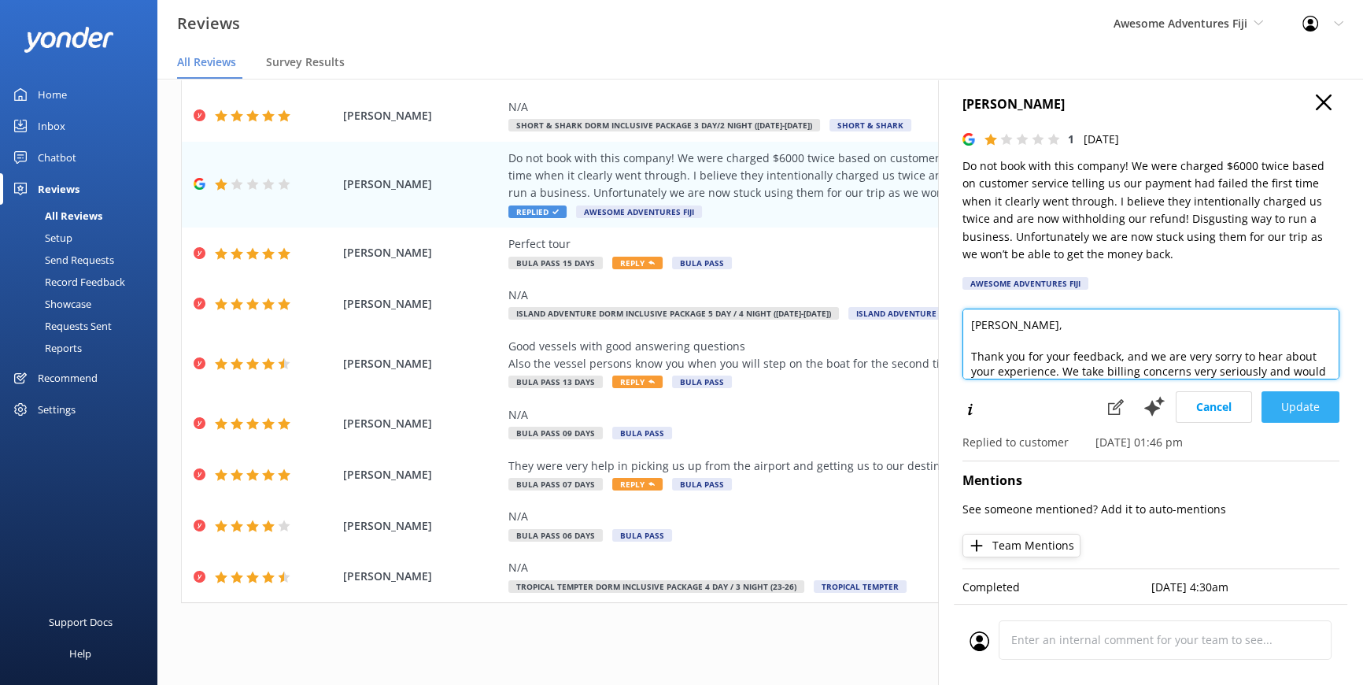
type textarea "[PERSON_NAME], Thank you for your feedback, and we are very sorry to hear about…"
click at [1271, 400] on button "Update" at bounding box center [1301, 406] width 78 height 31
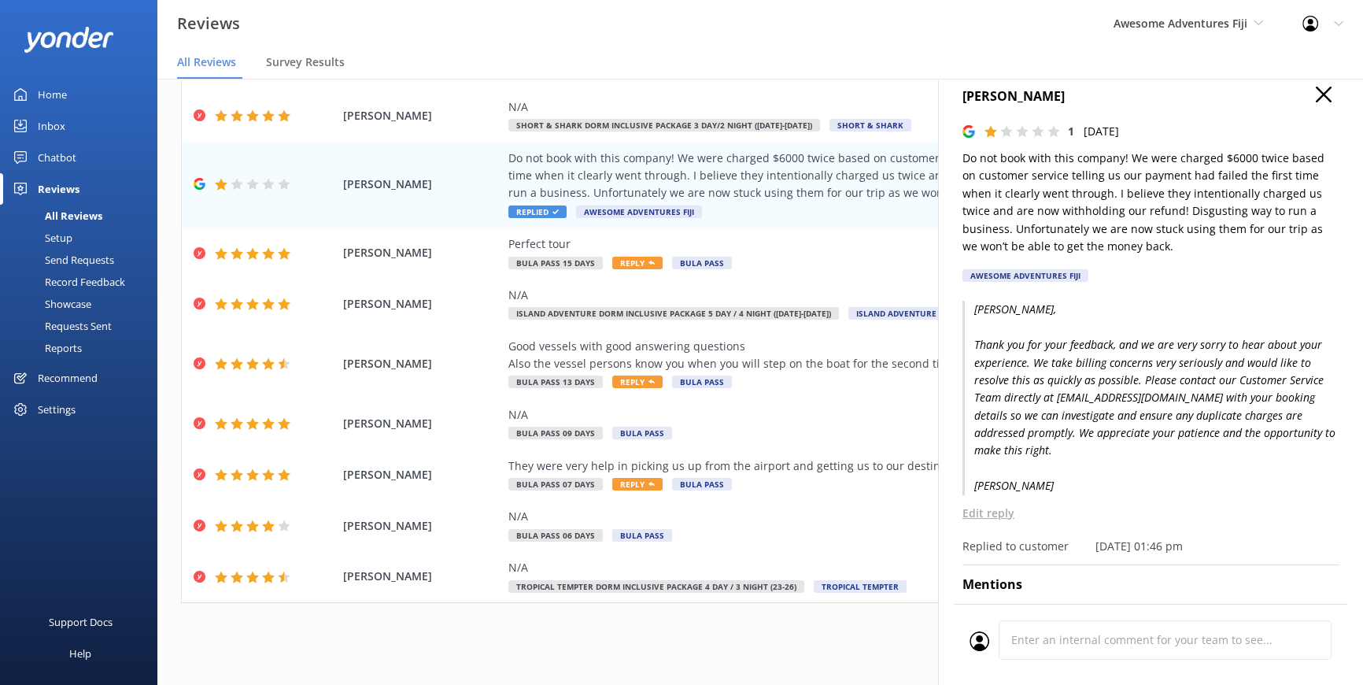
click at [997, 485] on p "[PERSON_NAME], Thank you for your feedback, and we are very sorry to hear about…" at bounding box center [1151, 398] width 377 height 194
click at [971, 522] on p "Edit reply" at bounding box center [1151, 513] width 377 height 17
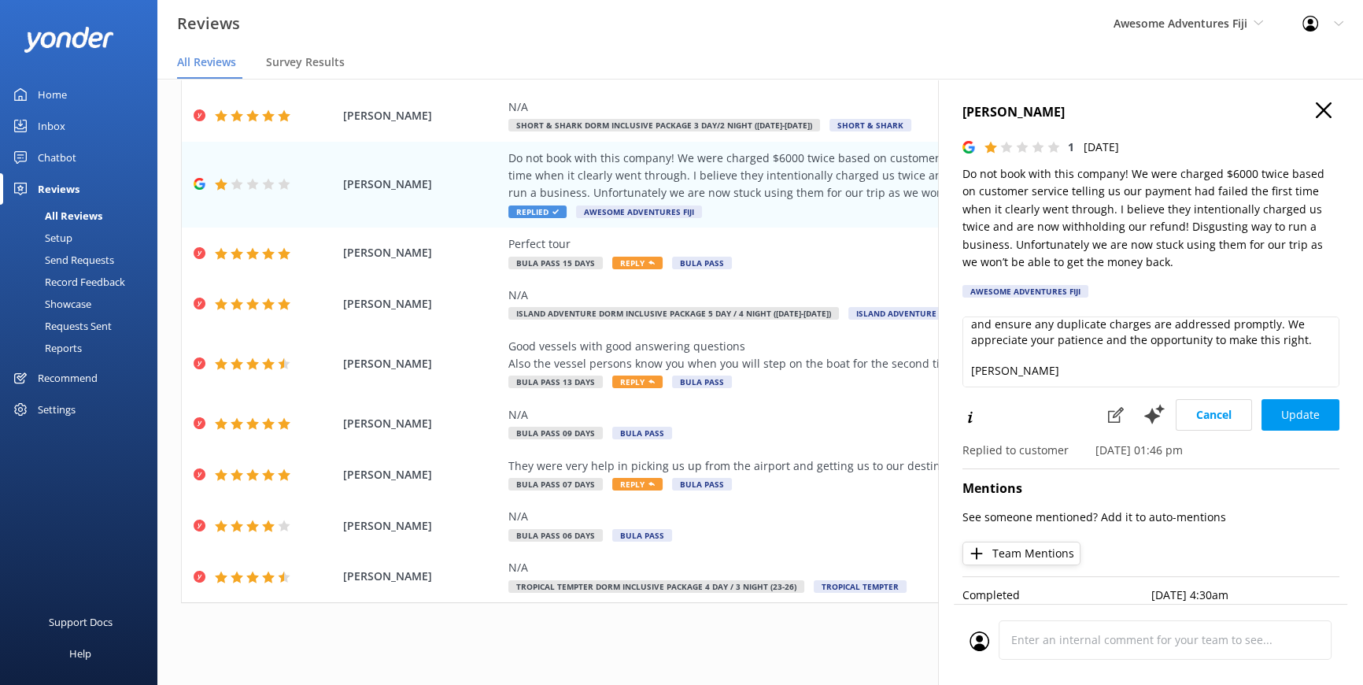
scroll to position [146, 0]
click at [1020, 353] on textarea "[PERSON_NAME], Thank you for your feedback, and we are very sorry to hear about…" at bounding box center [1151, 351] width 377 height 71
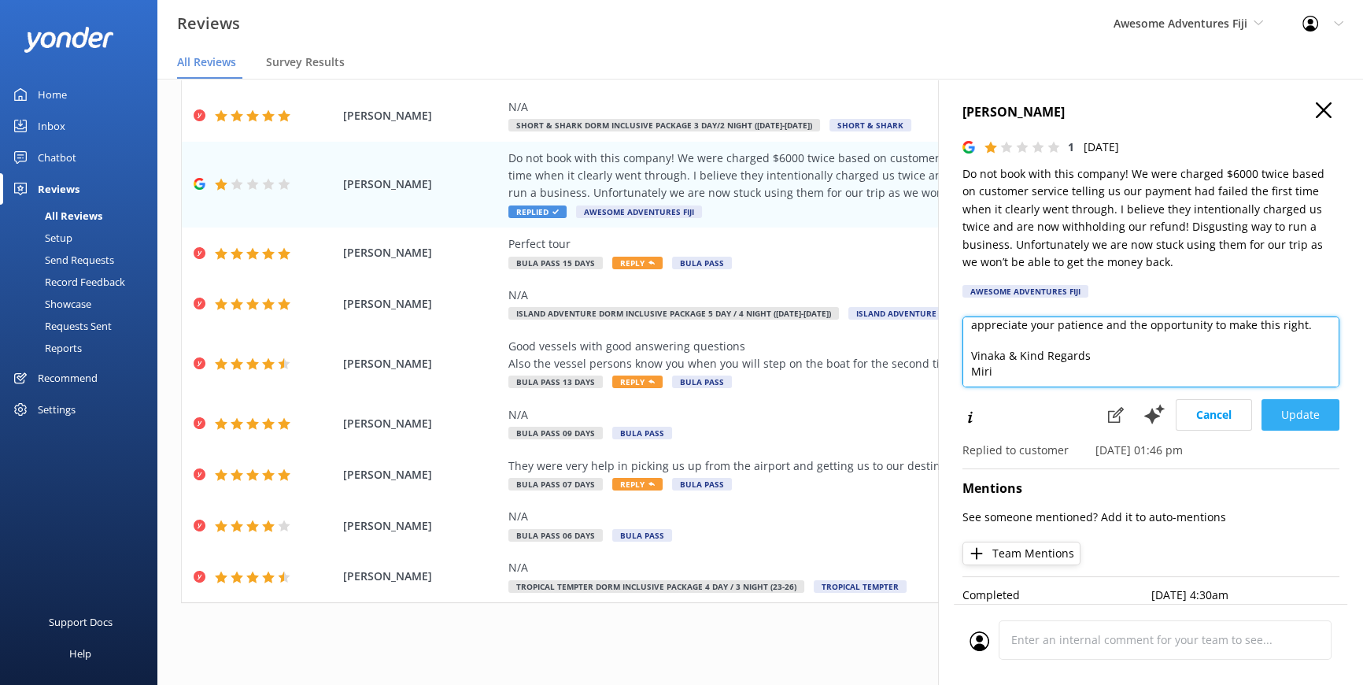
type textarea "[PERSON_NAME], Thank you for your feedback, and we are very sorry to hear about…"
click at [1298, 413] on button "Update" at bounding box center [1301, 414] width 78 height 31
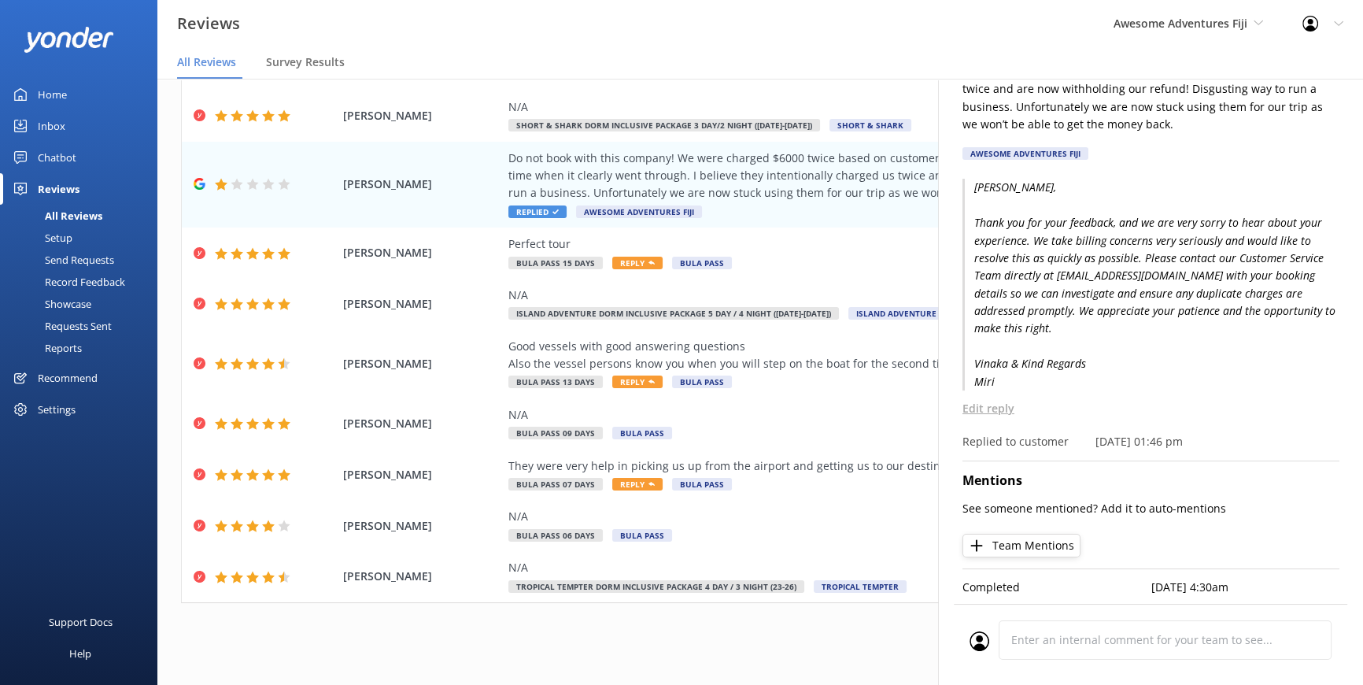
scroll to position [148, 0]
click at [382, 517] on span "[PERSON_NAME]" at bounding box center [421, 525] width 157 height 17
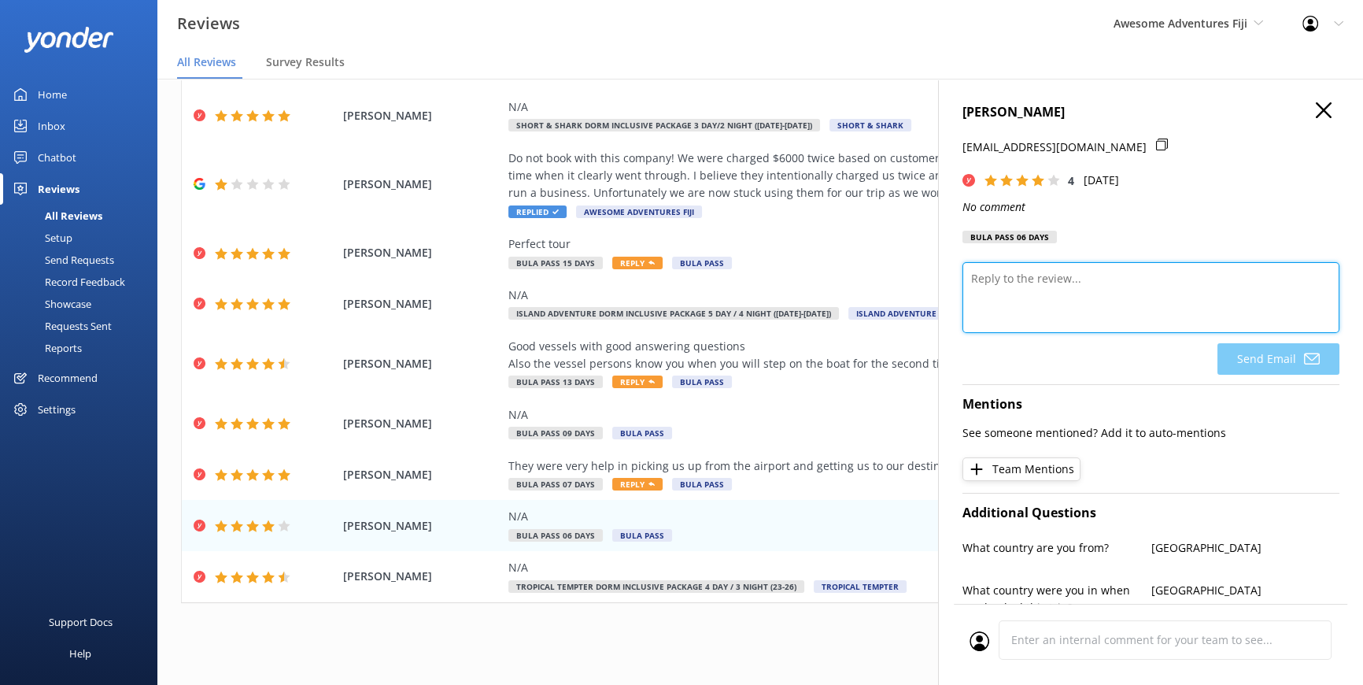
click at [1048, 297] on textarea at bounding box center [1151, 297] width 377 height 71
click at [1316, 106] on use "button" at bounding box center [1324, 110] width 16 height 16
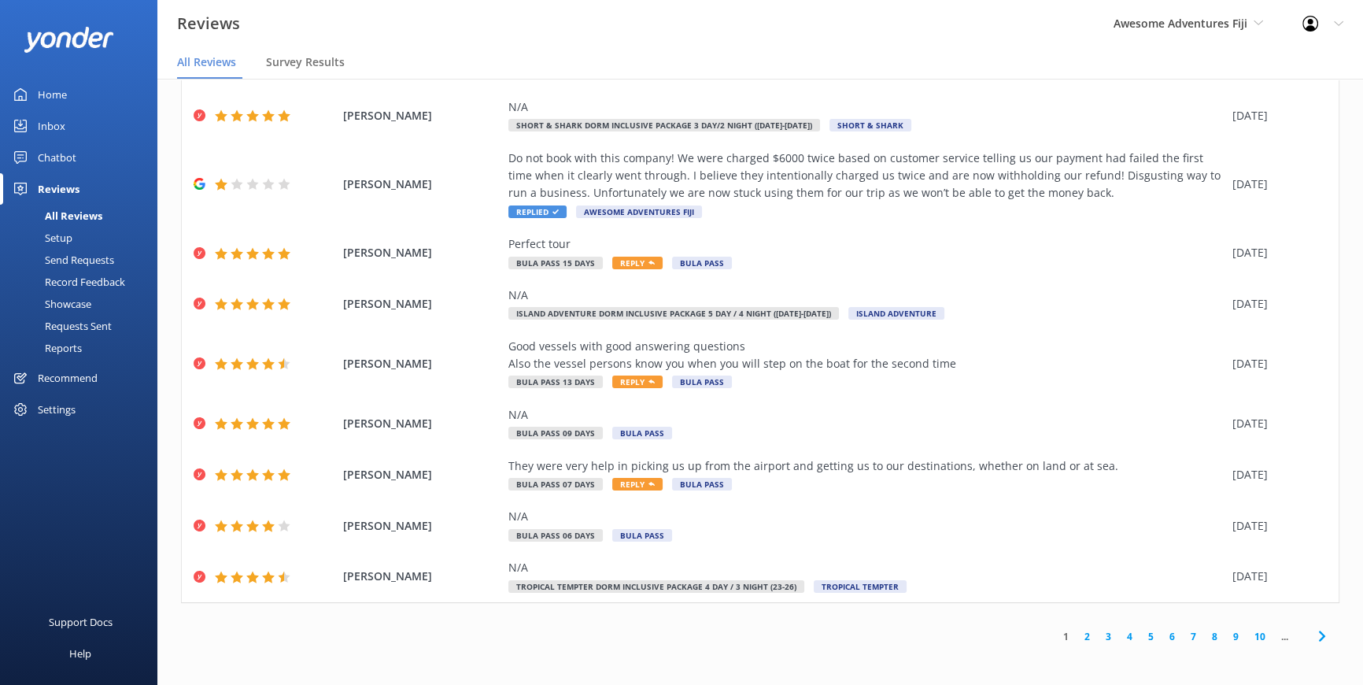
click at [1077, 636] on link "2" at bounding box center [1087, 636] width 21 height 15
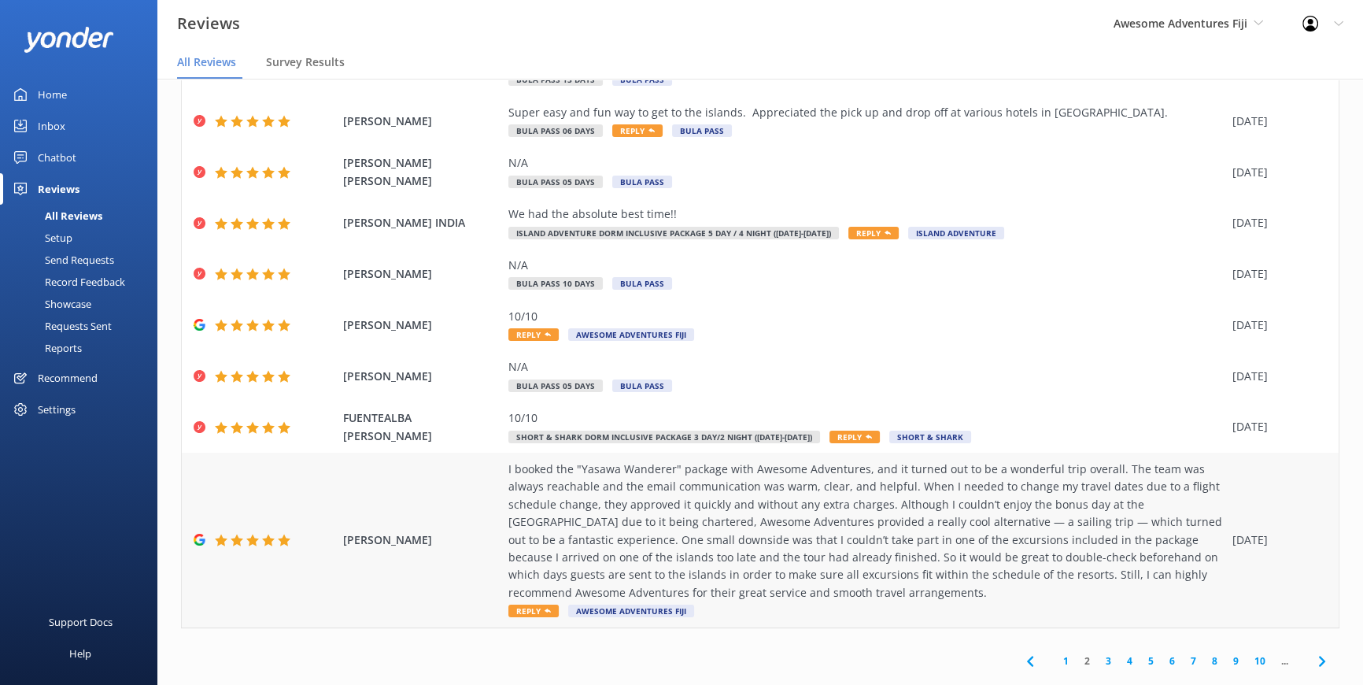
scroll to position [175, 0]
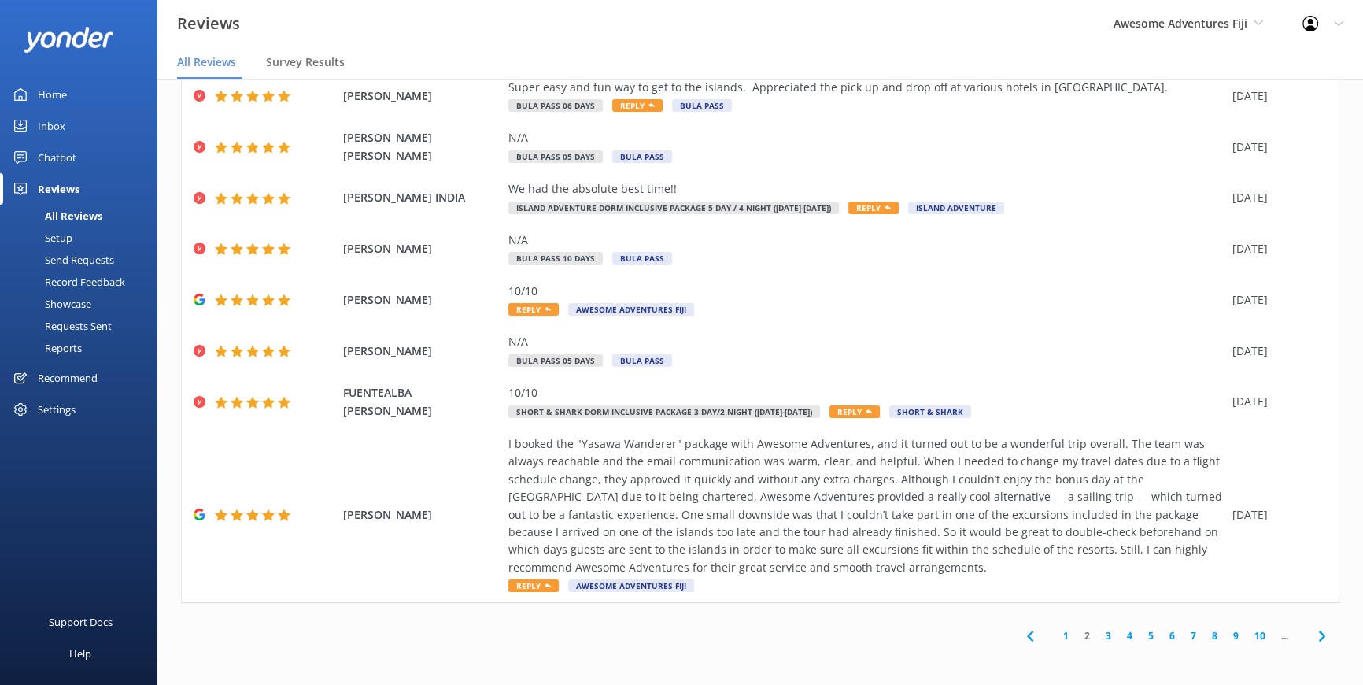
click at [1098, 634] on link "3" at bounding box center [1108, 635] width 21 height 15
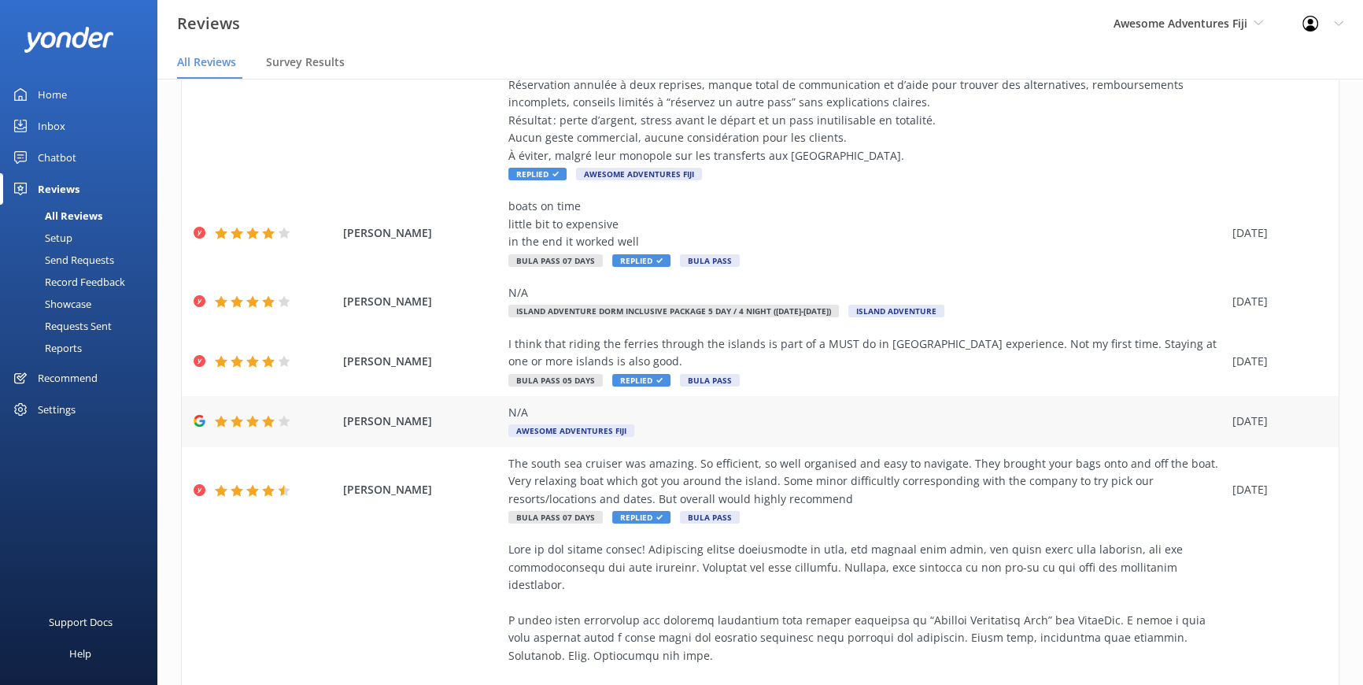
scroll to position [357, 0]
